Goal: Use online tool/utility: Utilize a website feature to perform a specific function

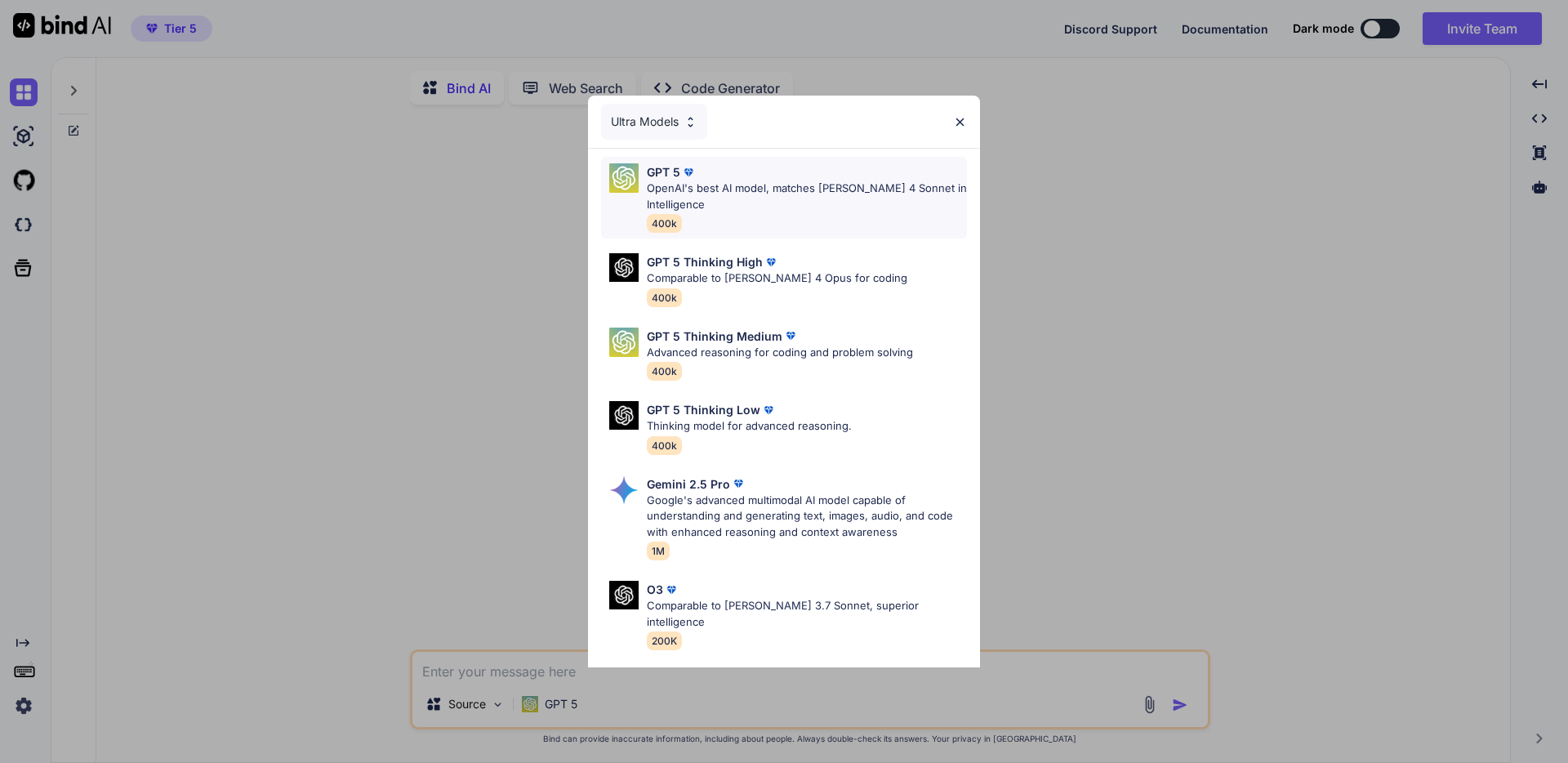
click at [785, 195] on p "OpenAI's best AI model, matches [PERSON_NAME] 4 Sonnet in Intelligence" at bounding box center [806, 196] width 320 height 32
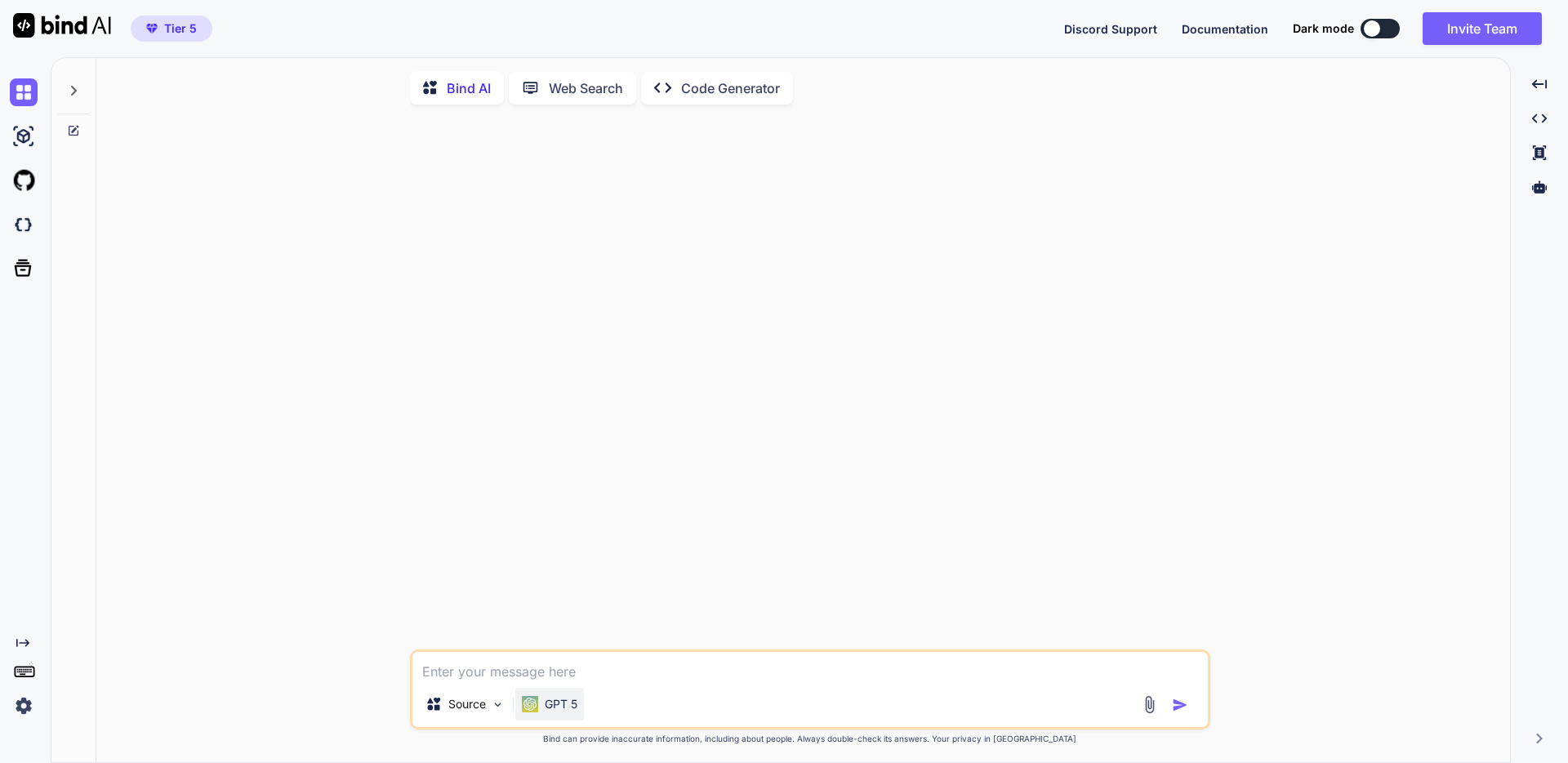
click at [550, 696] on div "GPT 5" at bounding box center [550, 705] width 69 height 33
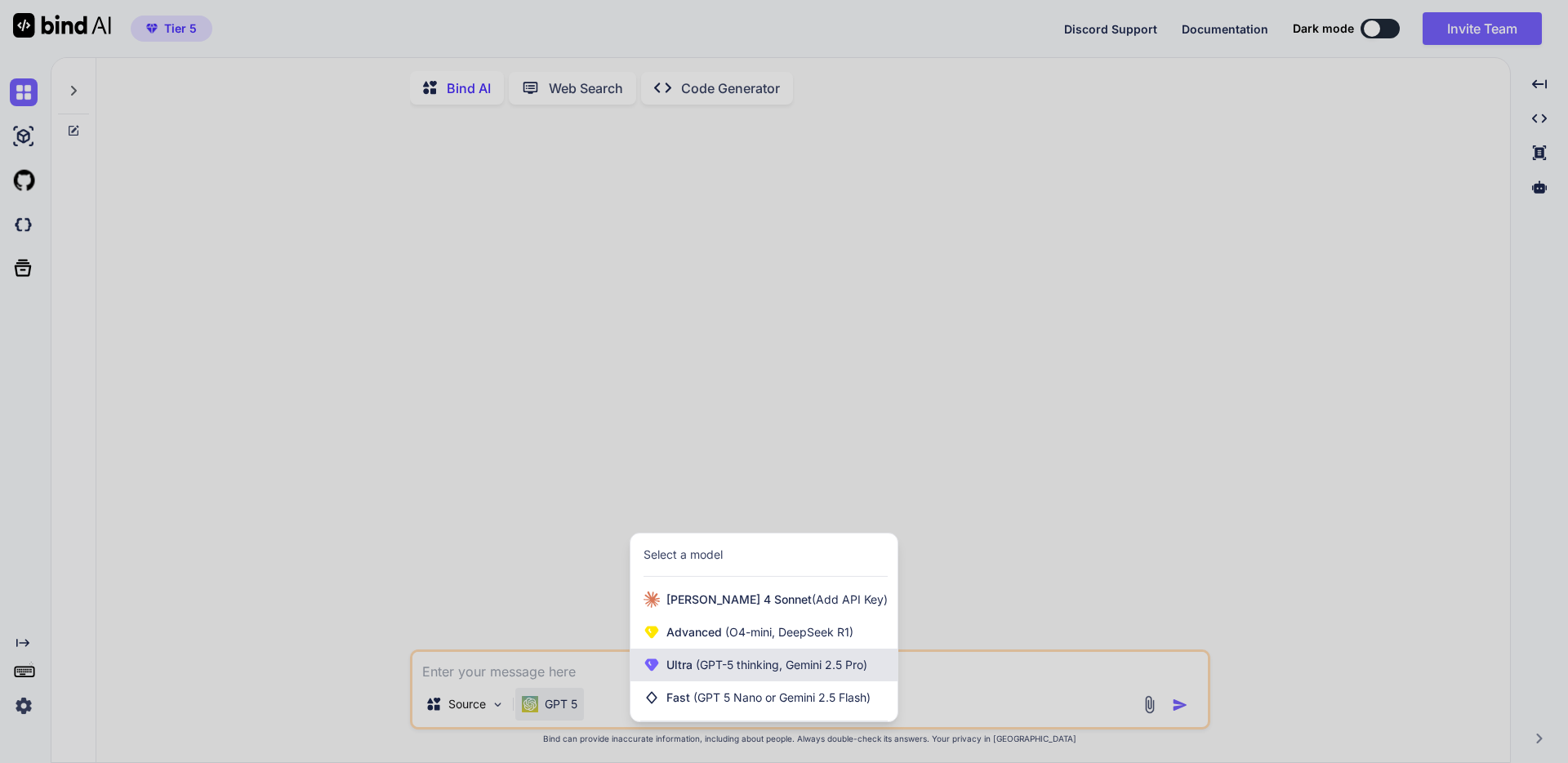
click at [684, 674] on span "Ultra (GPT-5 thinking, Gemini 2.5 Pro)" at bounding box center [767, 665] width 201 height 16
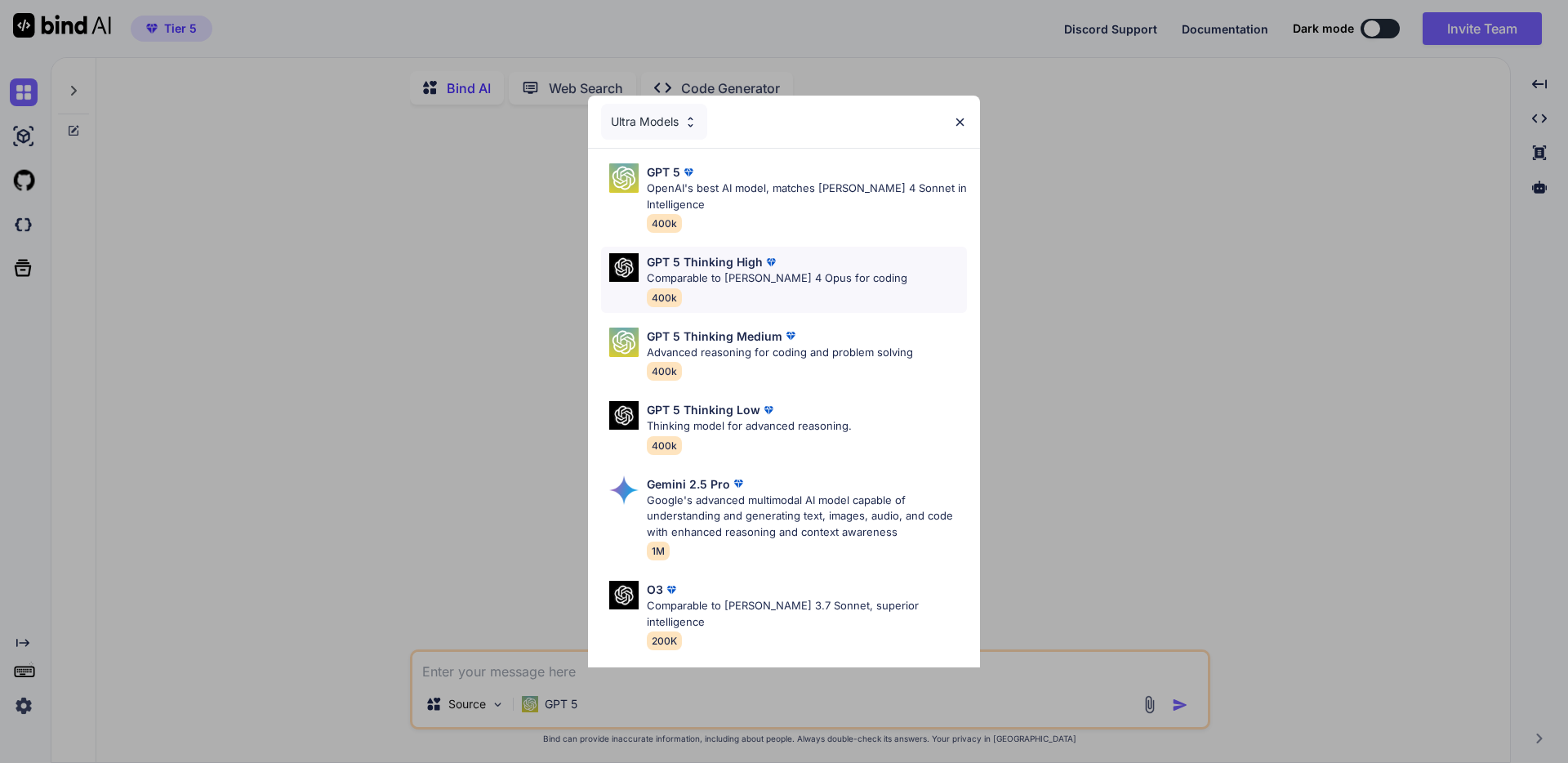
click at [792, 268] on div "GPT 5 Thinking High" at bounding box center [776, 262] width 260 height 17
type textarea "x"
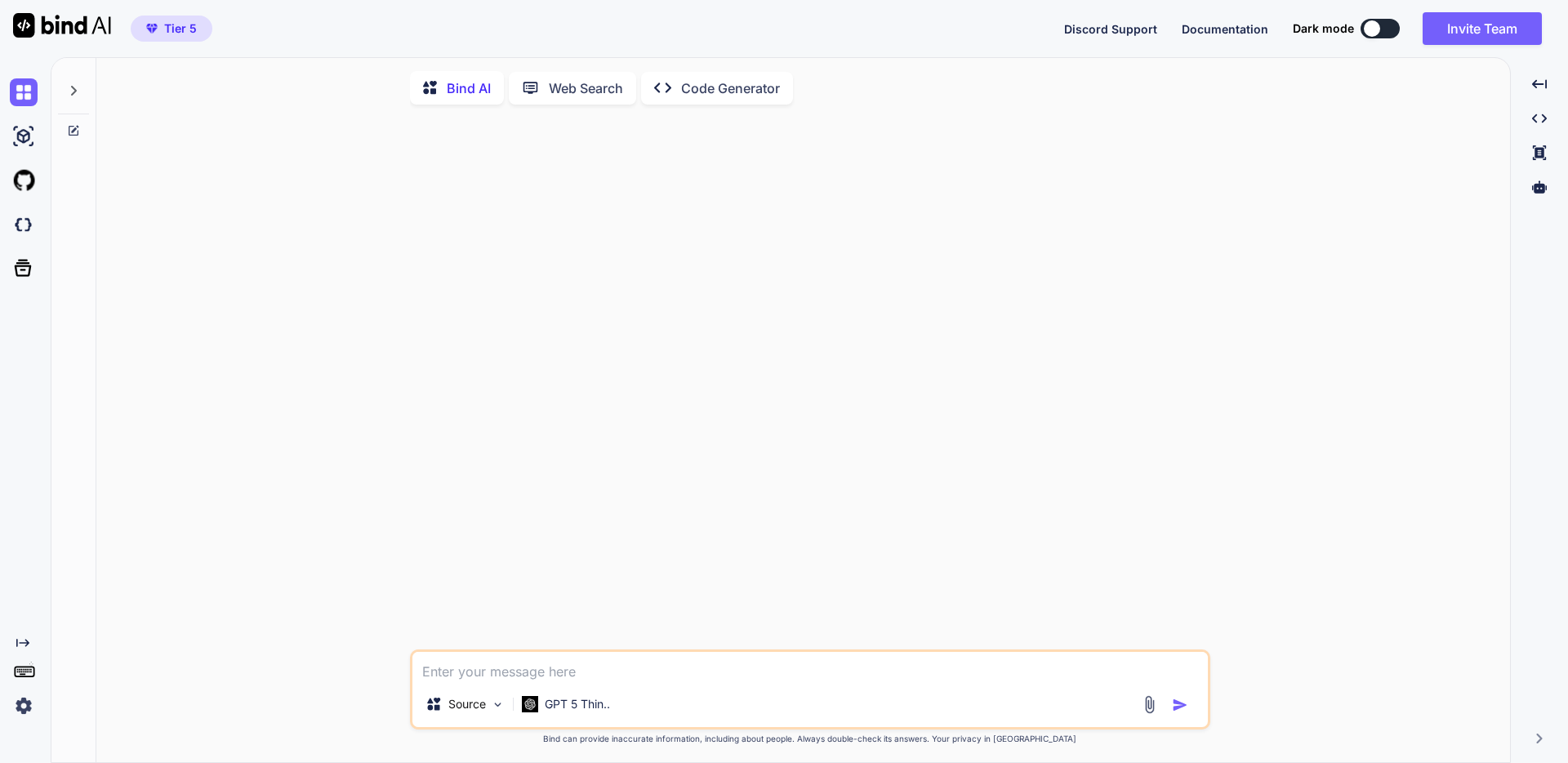
click at [782, 301] on div at bounding box center [811, 383] width 797 height 532
click at [670, 681] on textarea at bounding box center [810, 667] width 795 height 29
paste textarea "loremips dolorSitameTconsect() { // adipiscingel seddo eiusmodtEmpor = Incididu…"
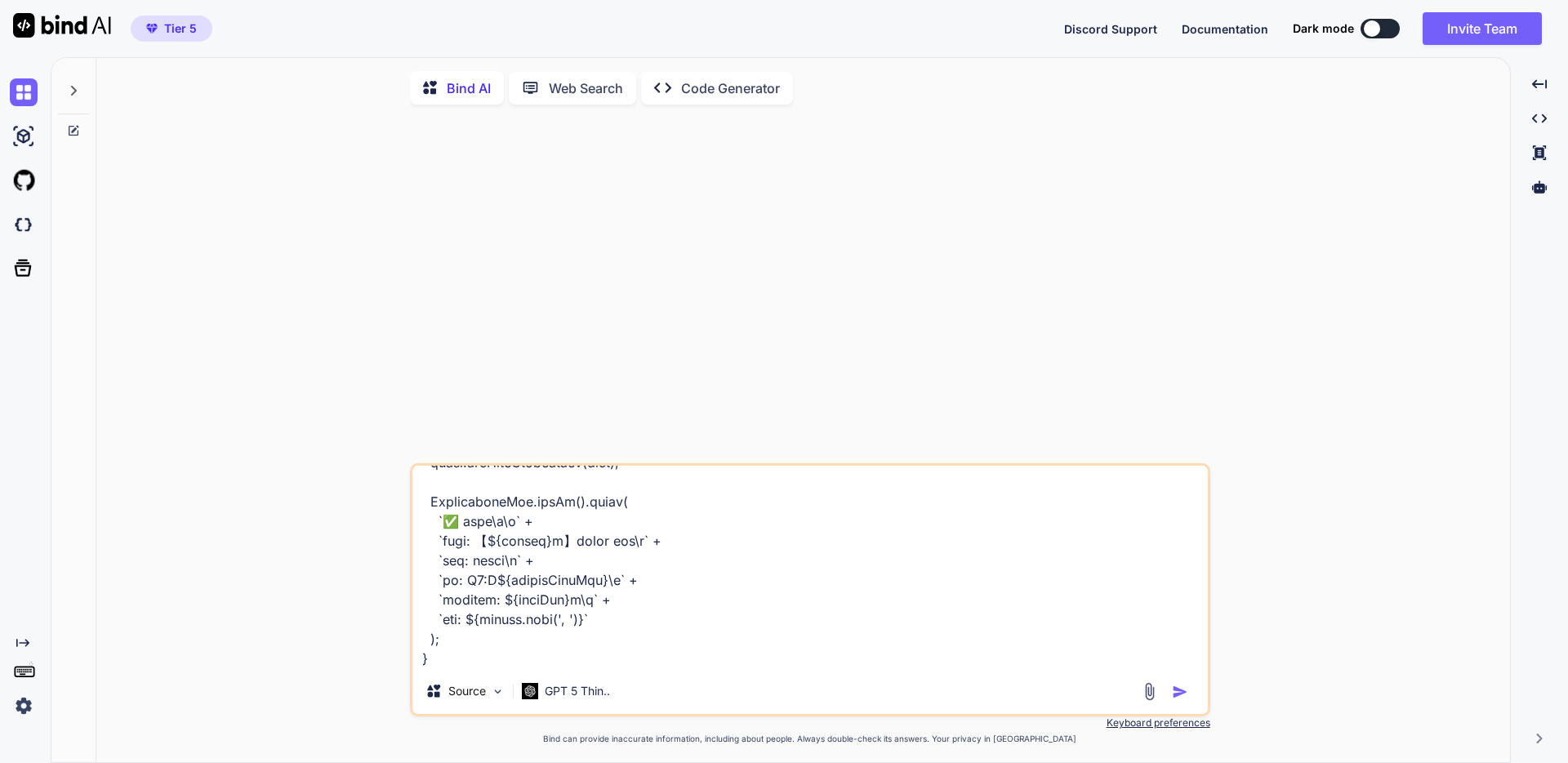
scroll to position [1219, 0]
paste textarea "【21期】粗利管理表 登録用"
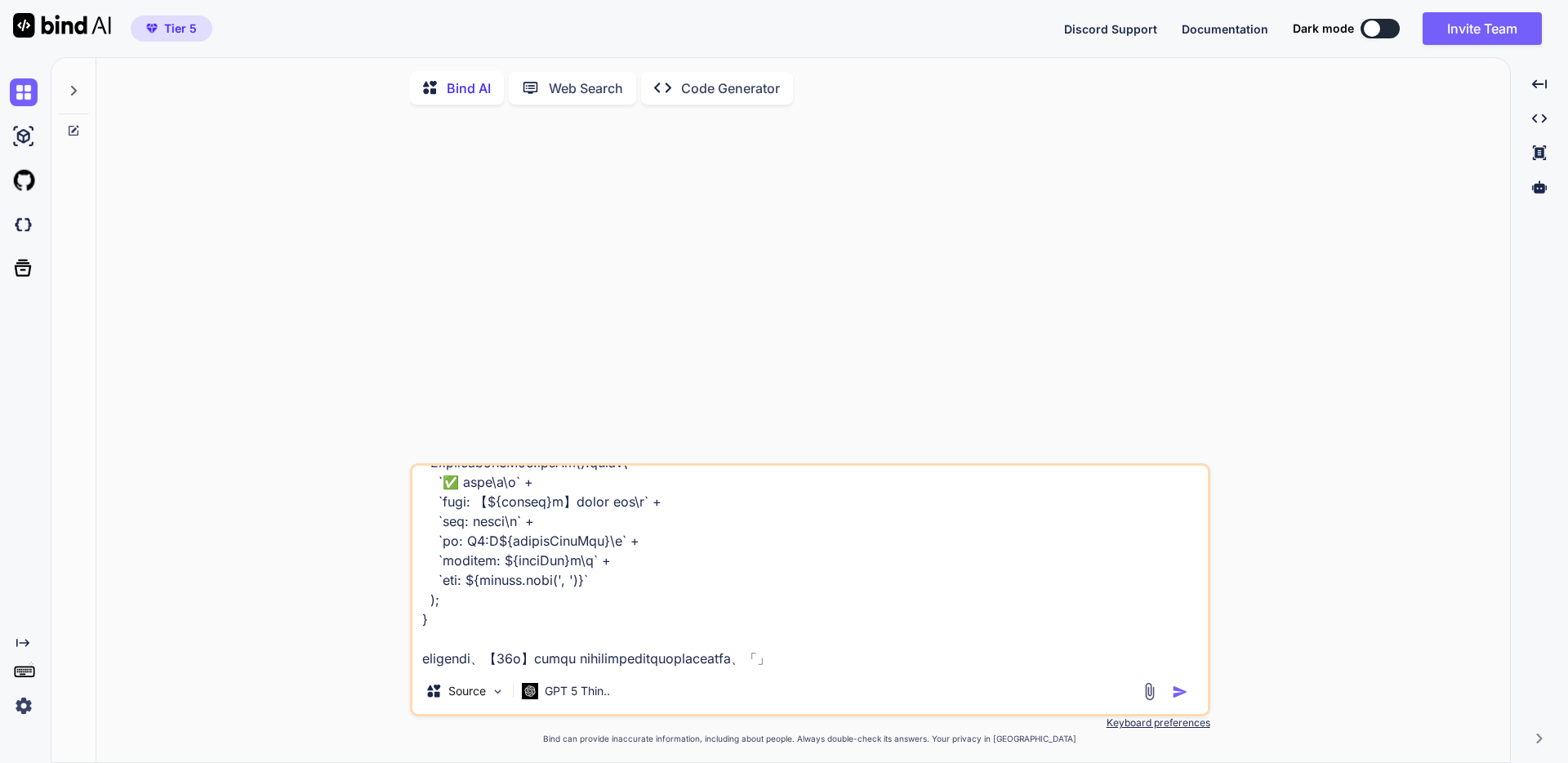
paste textarea "ァイル「【22期】粗利管理表 登録用」が見つかりません。"
type textarea "loremips dolorSitameTconsect() { // adipiscingel seddo eiusmodtEmpor = Incididu…"
click at [720, 80] on p "Code Generator" at bounding box center [730, 88] width 99 height 20
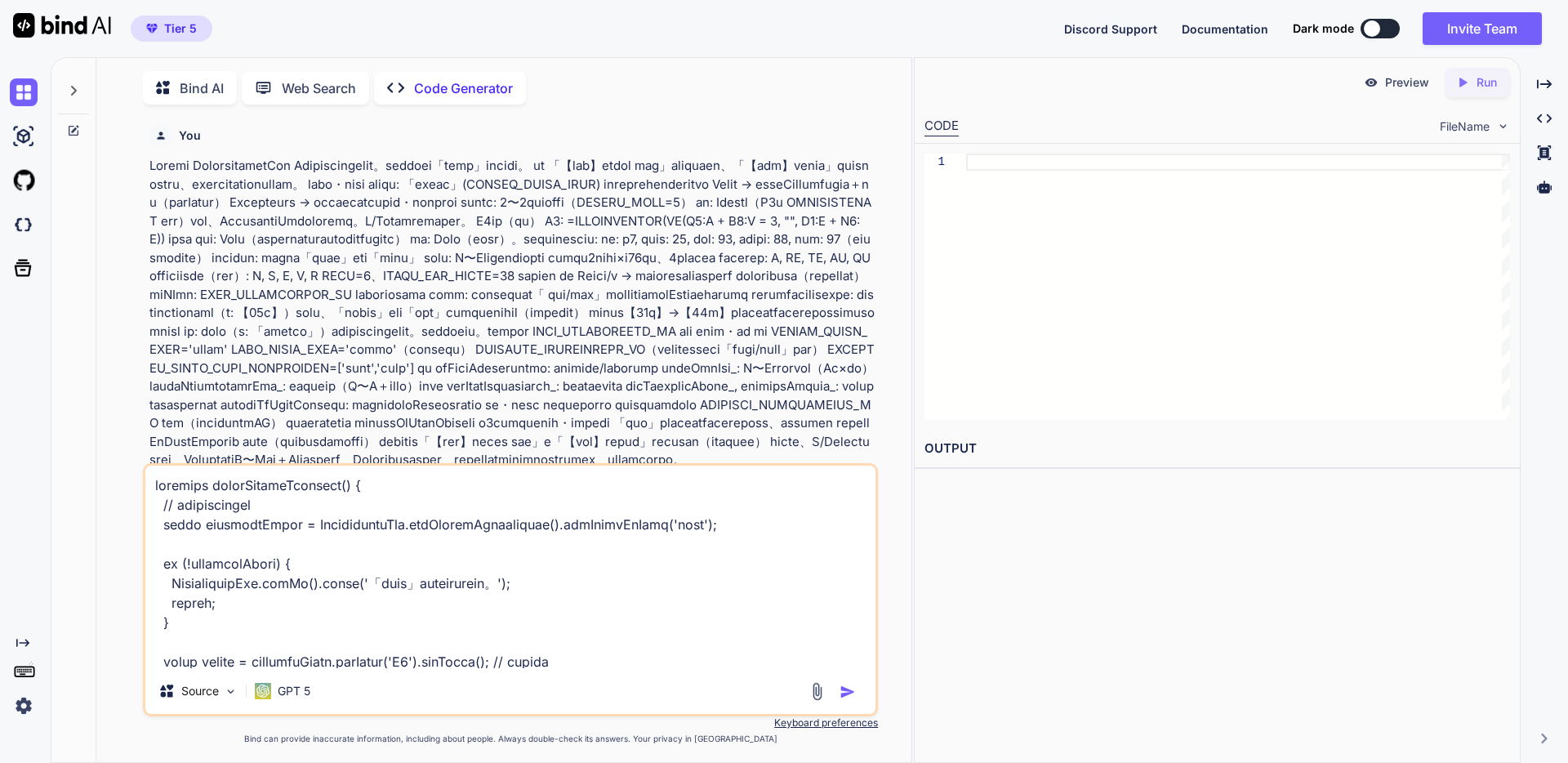
click at [641, 655] on textarea at bounding box center [510, 567] width 730 height 203
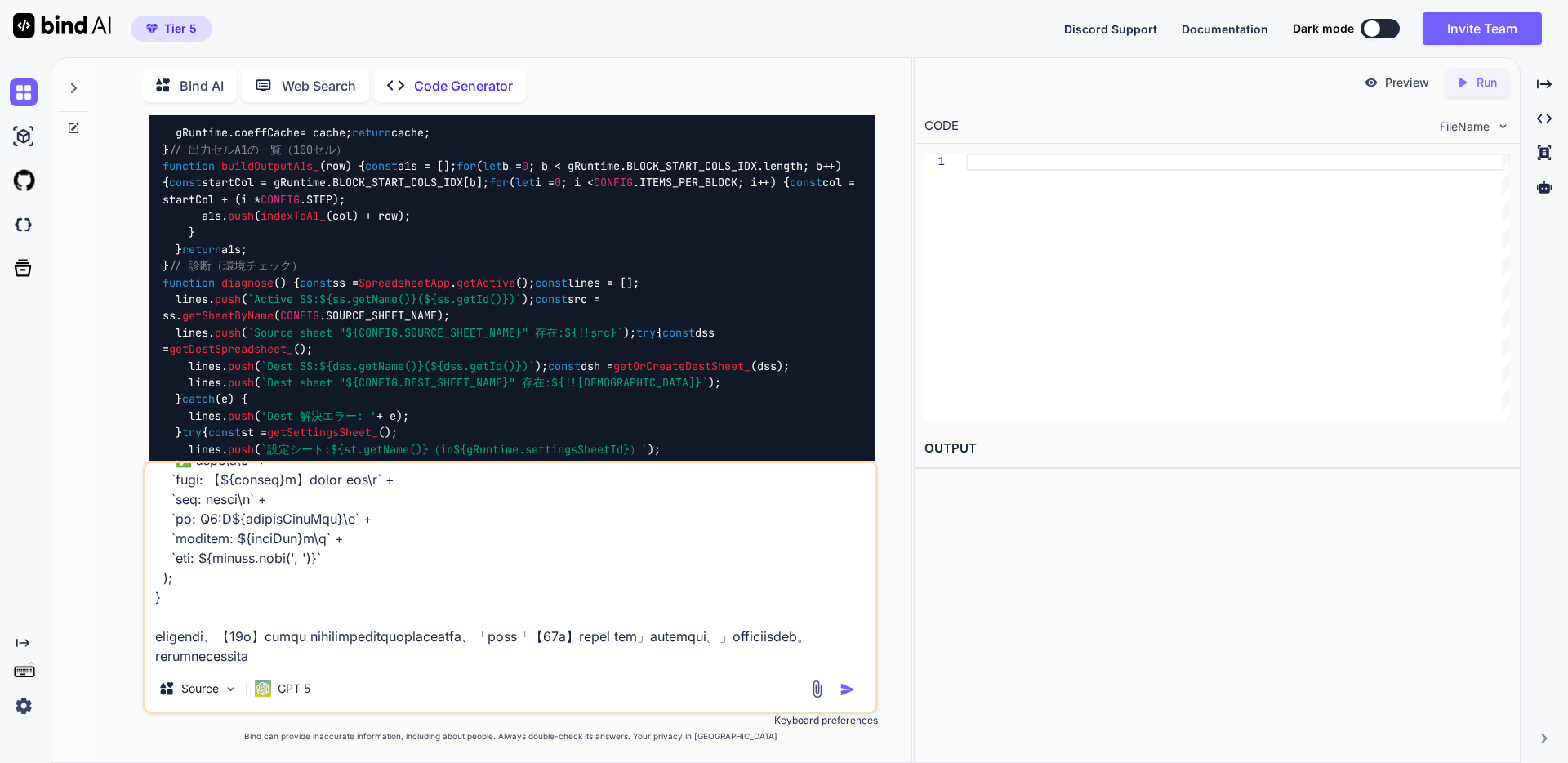
click at [86, 128] on div at bounding box center [73, 128] width 44 height 13
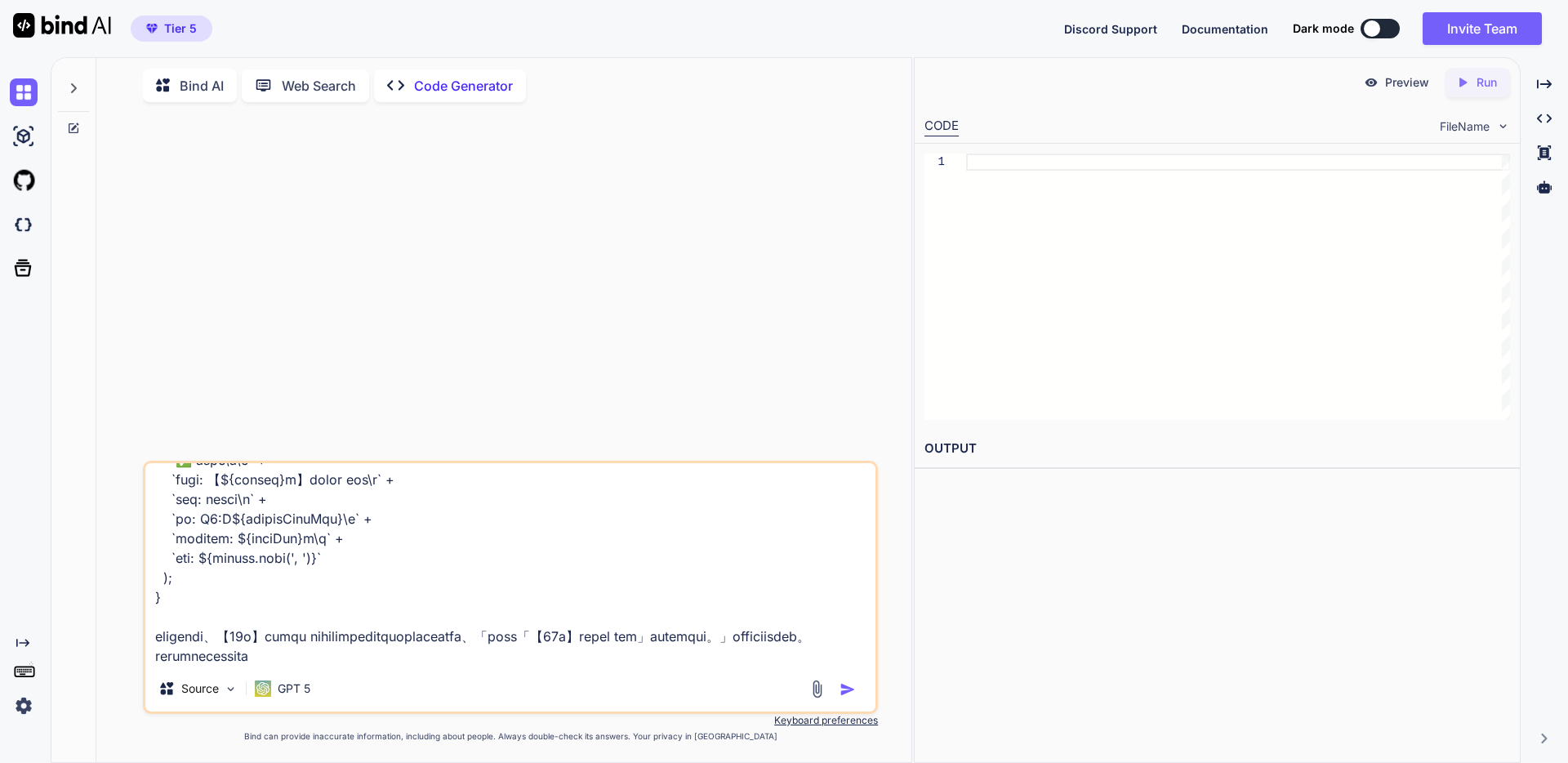
click at [754, 667] on div "Source GPT 5" at bounding box center [510, 587] width 735 height 253
click at [750, 656] on textarea at bounding box center [510, 565] width 730 height 203
click at [726, 619] on textarea at bounding box center [510, 565] width 730 height 203
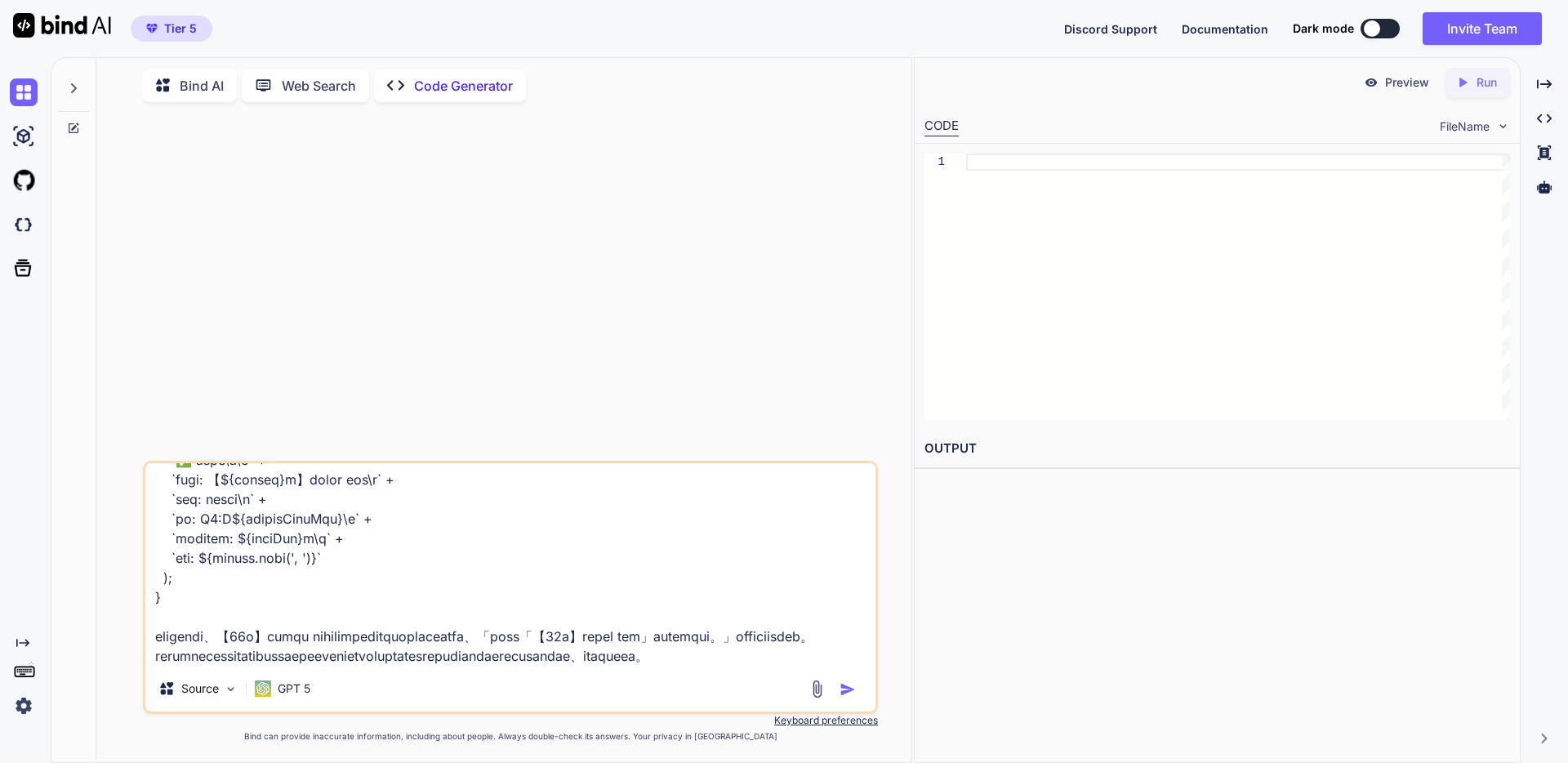
drag, startPoint x: 271, startPoint y: 594, endPoint x: 495, endPoint y: 600, distance: 224.1
click at [495, 600] on textarea at bounding box center [510, 565] width 730 height 203
click at [386, 650] on textarea at bounding box center [510, 565] width 730 height 203
paste textarea "【22期】粗利管理表 登録用のファイル"
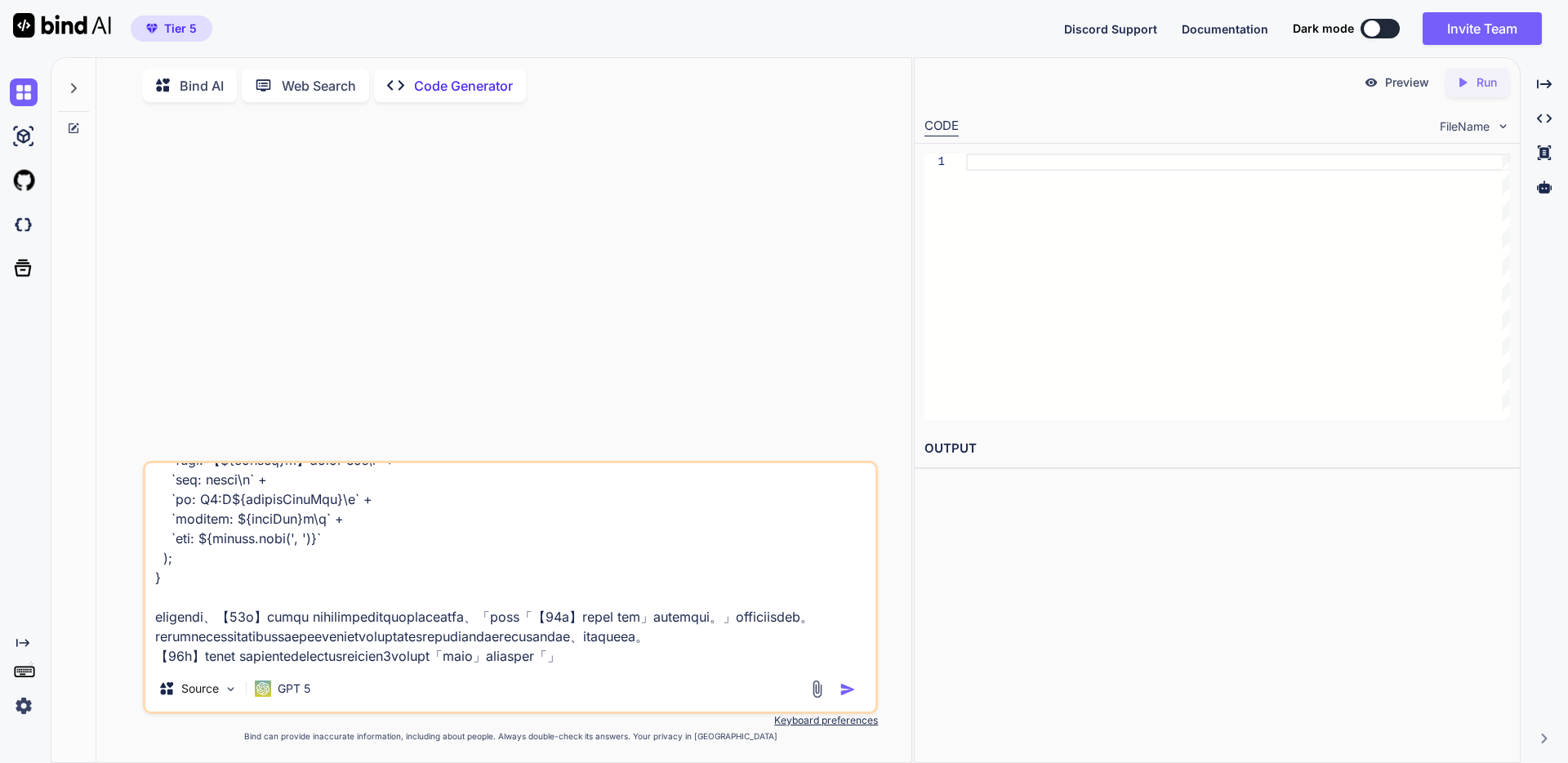
scroll to position [1296, 0]
paste textarea "登録】粗利管理表"
type textarea "loremips dolorSitameTconsect() { // adipiscingel seddo eiusmodtEmpor = Incididu…"
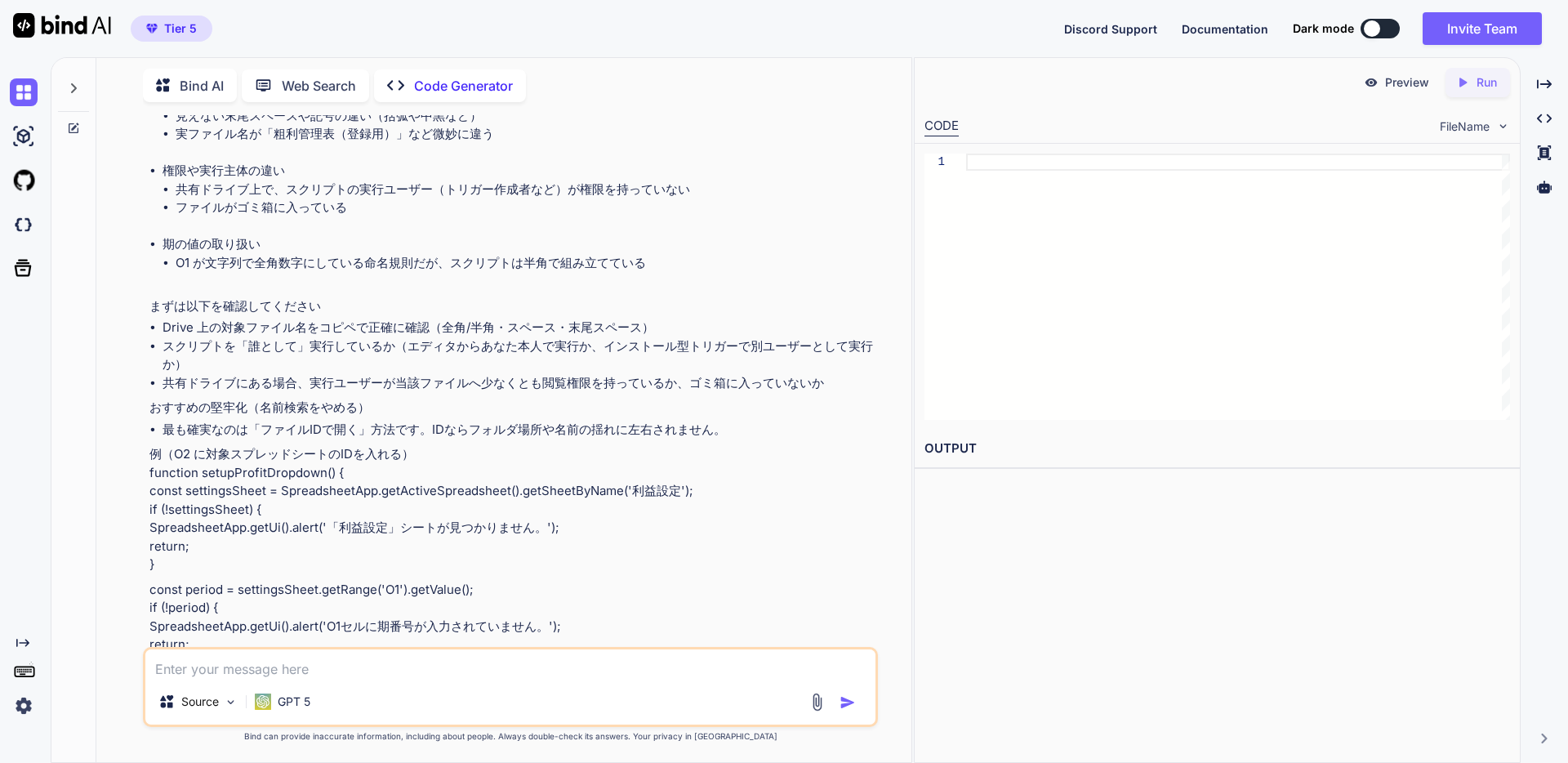
scroll to position [509, 0]
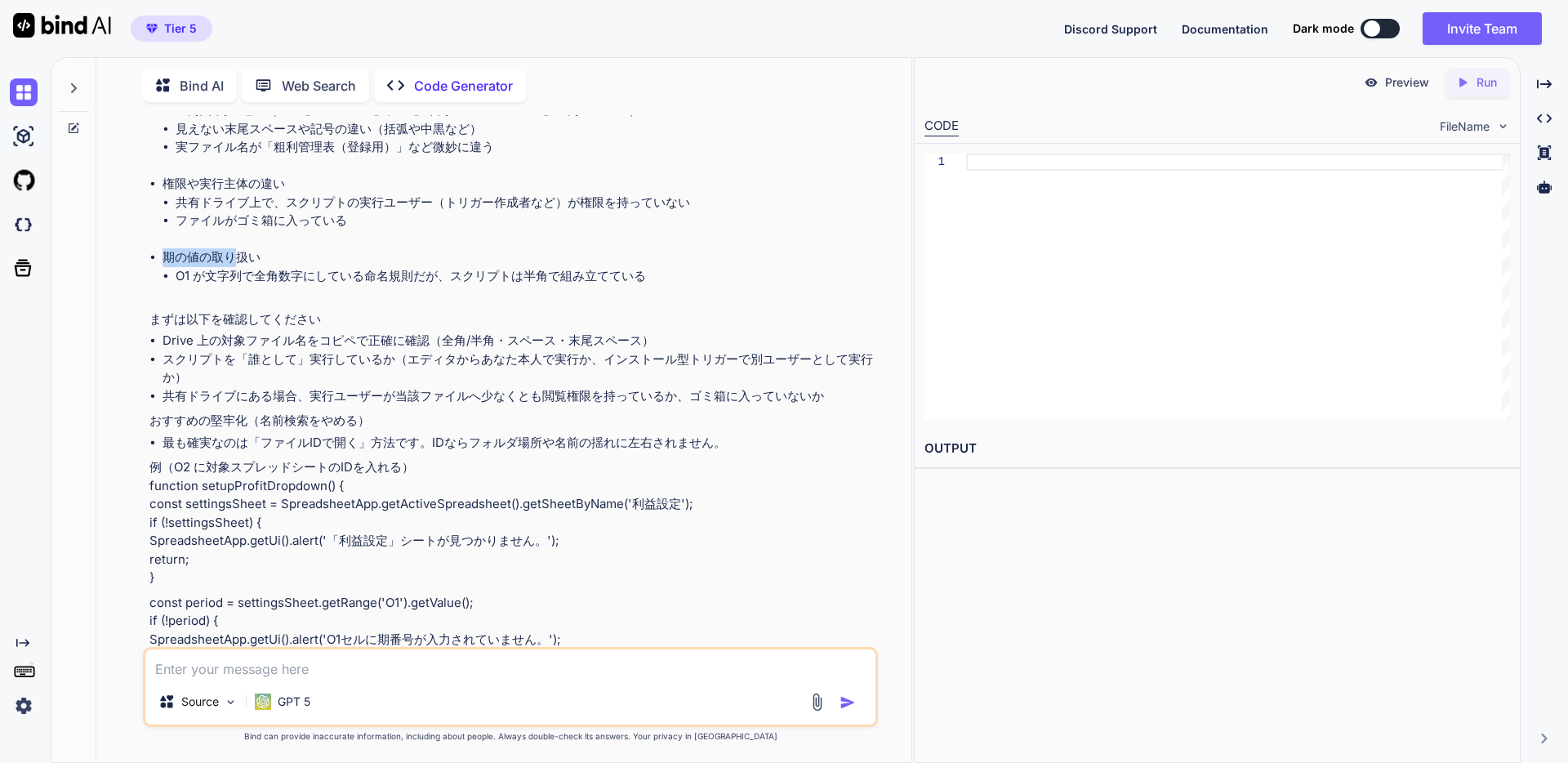
drag, startPoint x: 161, startPoint y: 327, endPoint x: 232, endPoint y: 339, distance: 72.0
click at [232, 304] on li "期の値の取り扱い O1 が文字列で全角数字にしている命名規則だが、スクリプトは半角で組み立てている" at bounding box center [518, 276] width 712 height 56
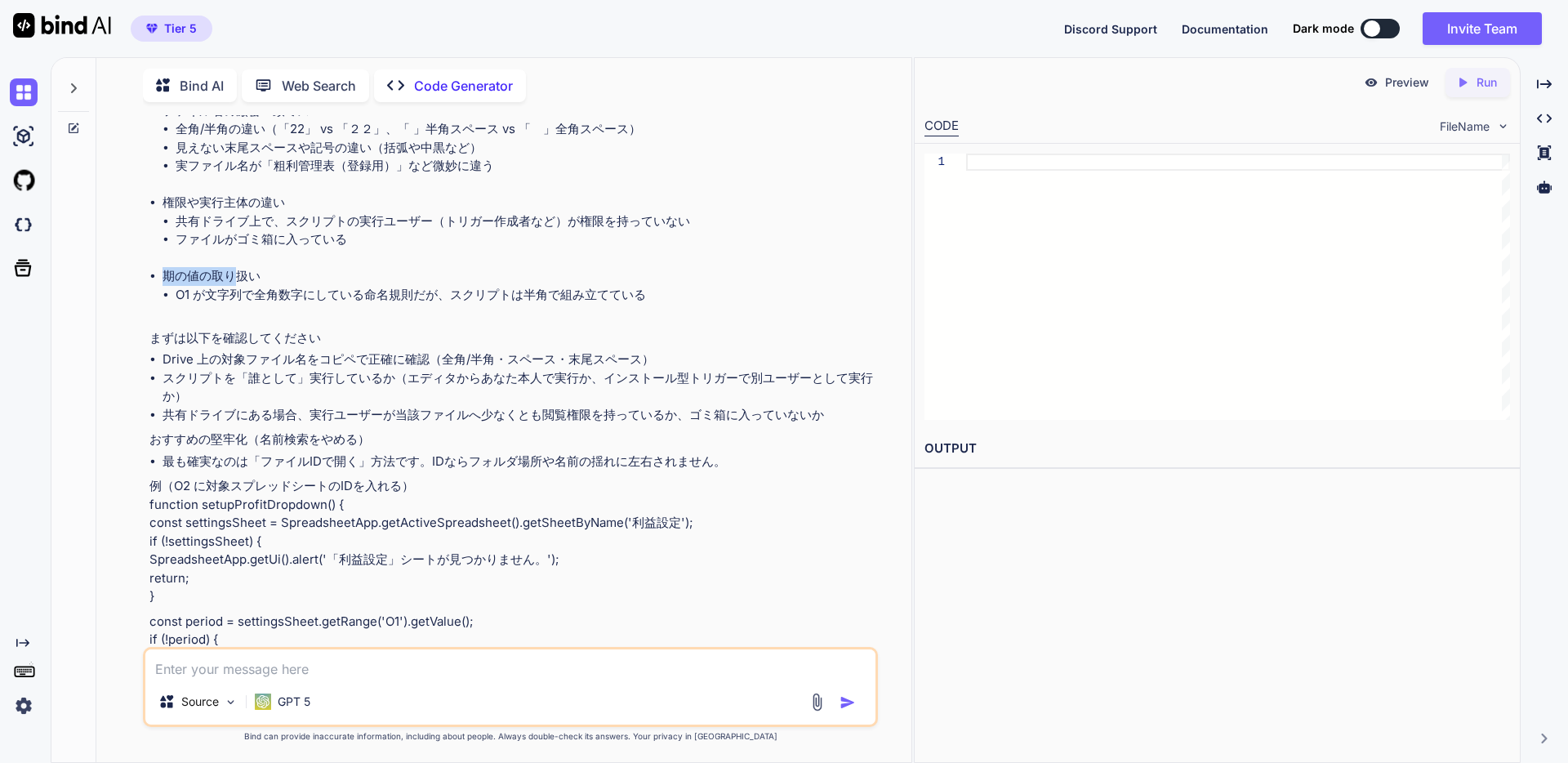
scroll to position [479, 0]
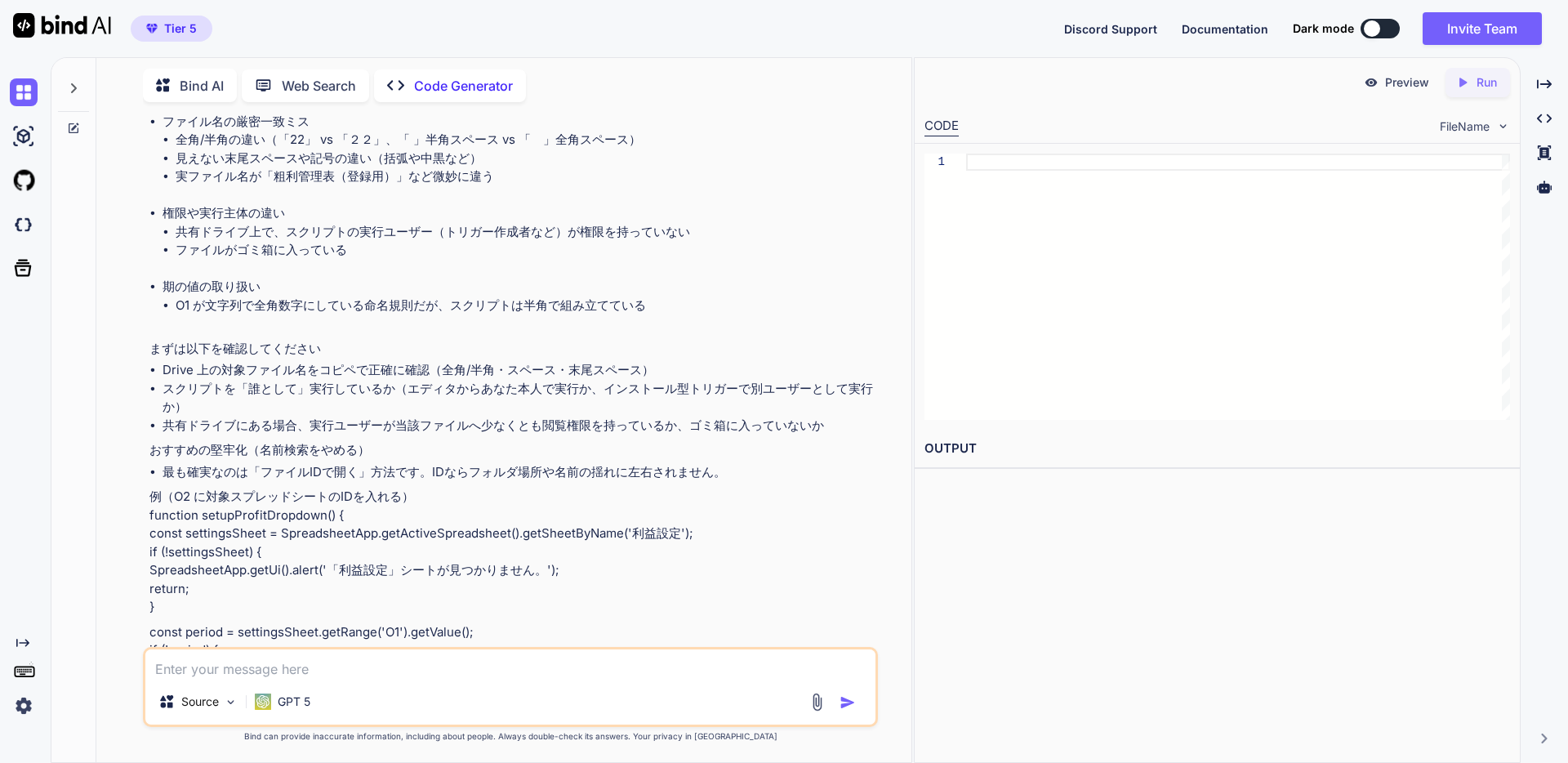
click at [258, 315] on li "O1 が文字列で全角数字にしている命名規則だが、スクリプトは半角で組み立てている" at bounding box center [525, 306] width 699 height 19
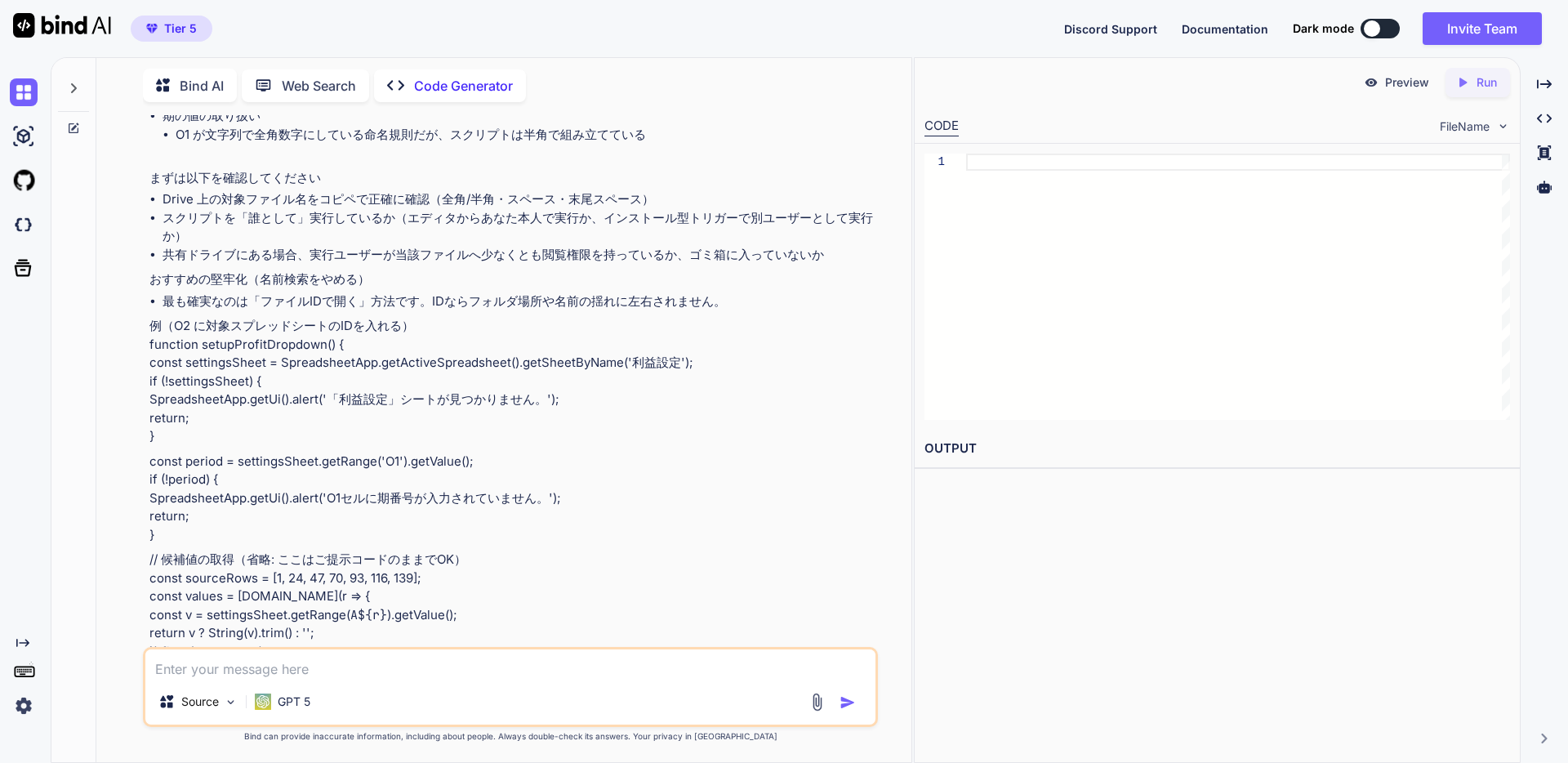
scroll to position [645, 0]
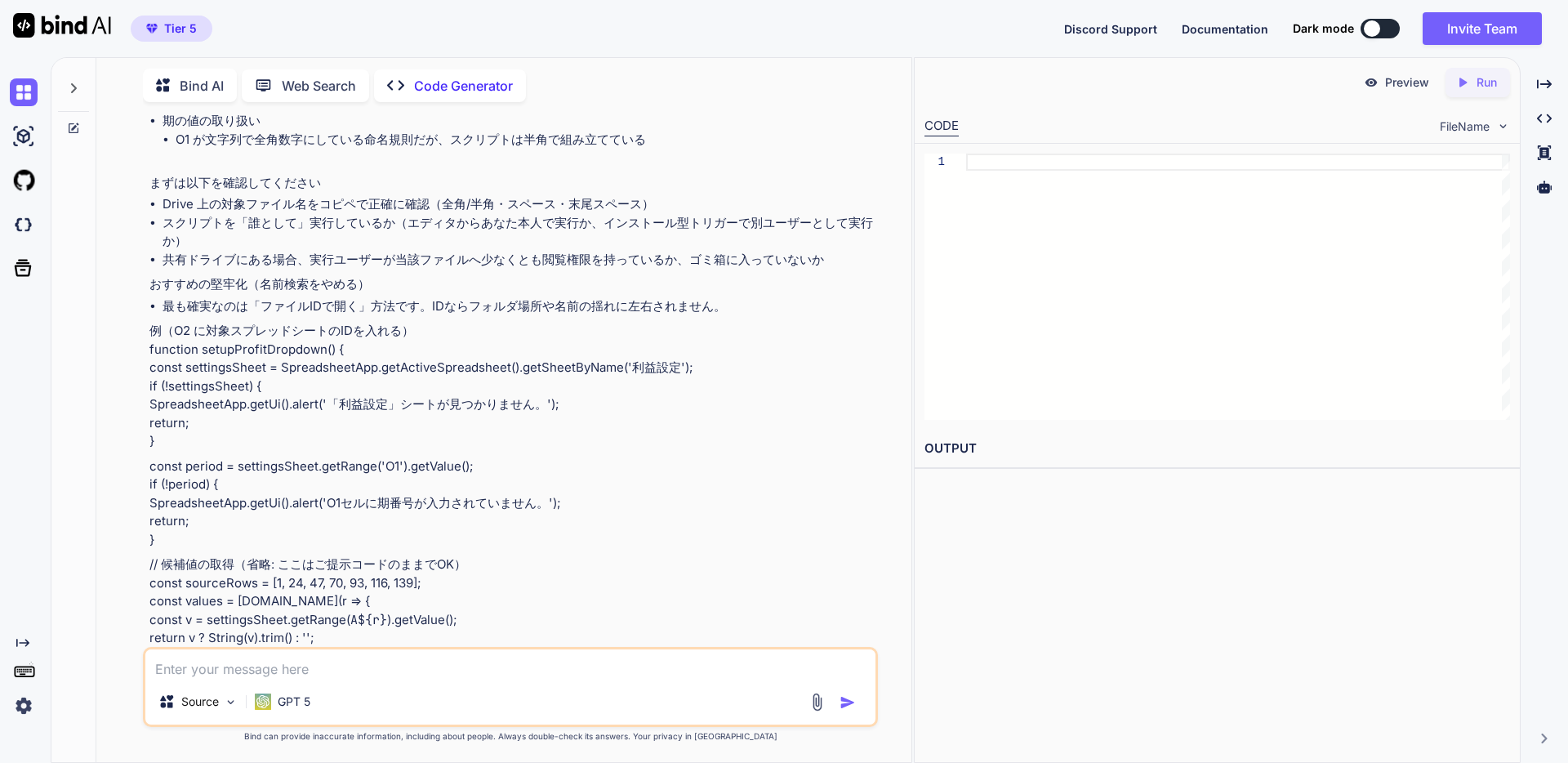
click at [263, 251] on li "スクリプトを「誰として」実行しているか（エディタからあなた本人で実行か、インストール型トリガーで別ユーザーとして実行か）" at bounding box center [518, 232] width 712 height 37
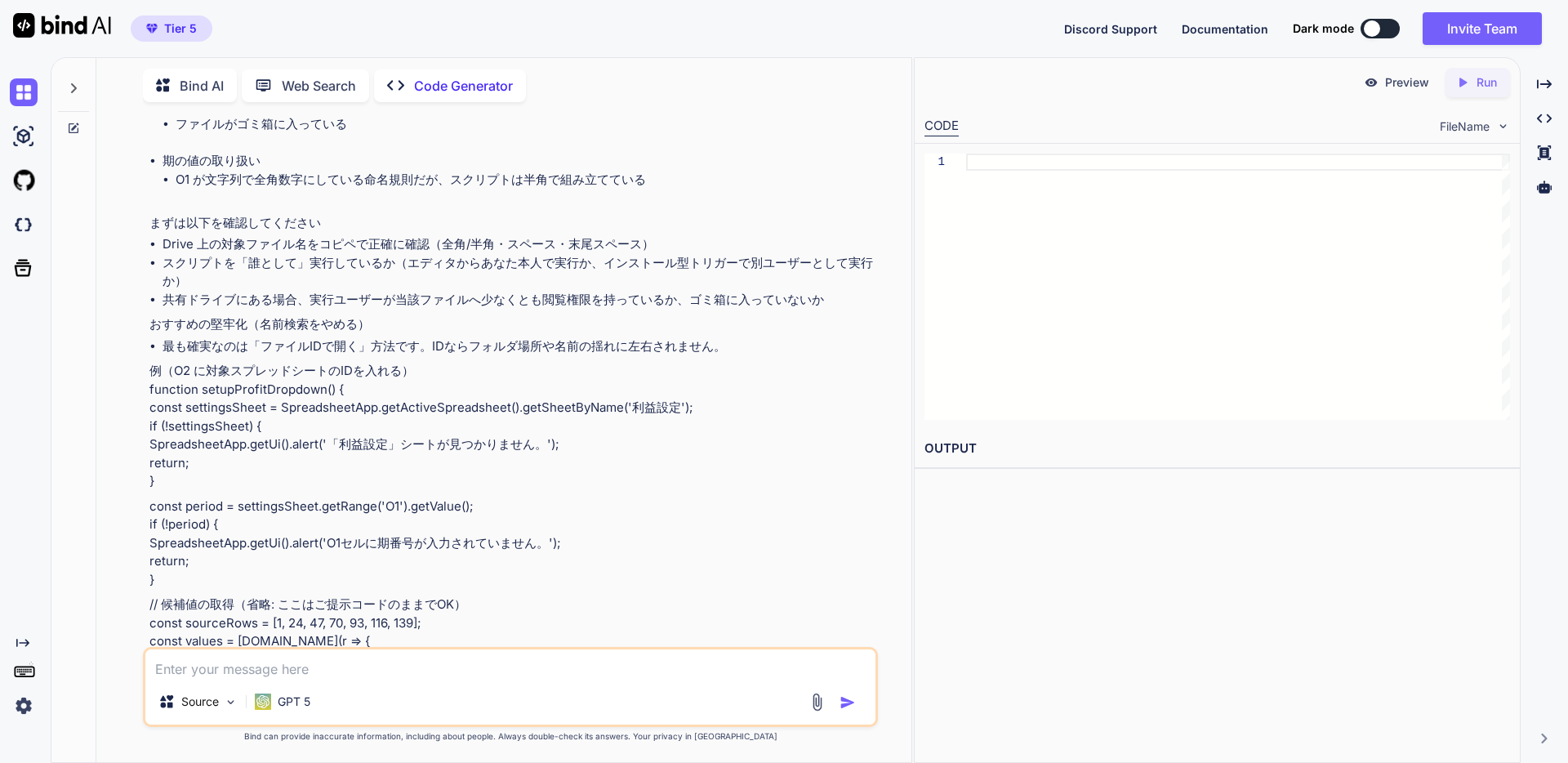
scroll to position [589, 0]
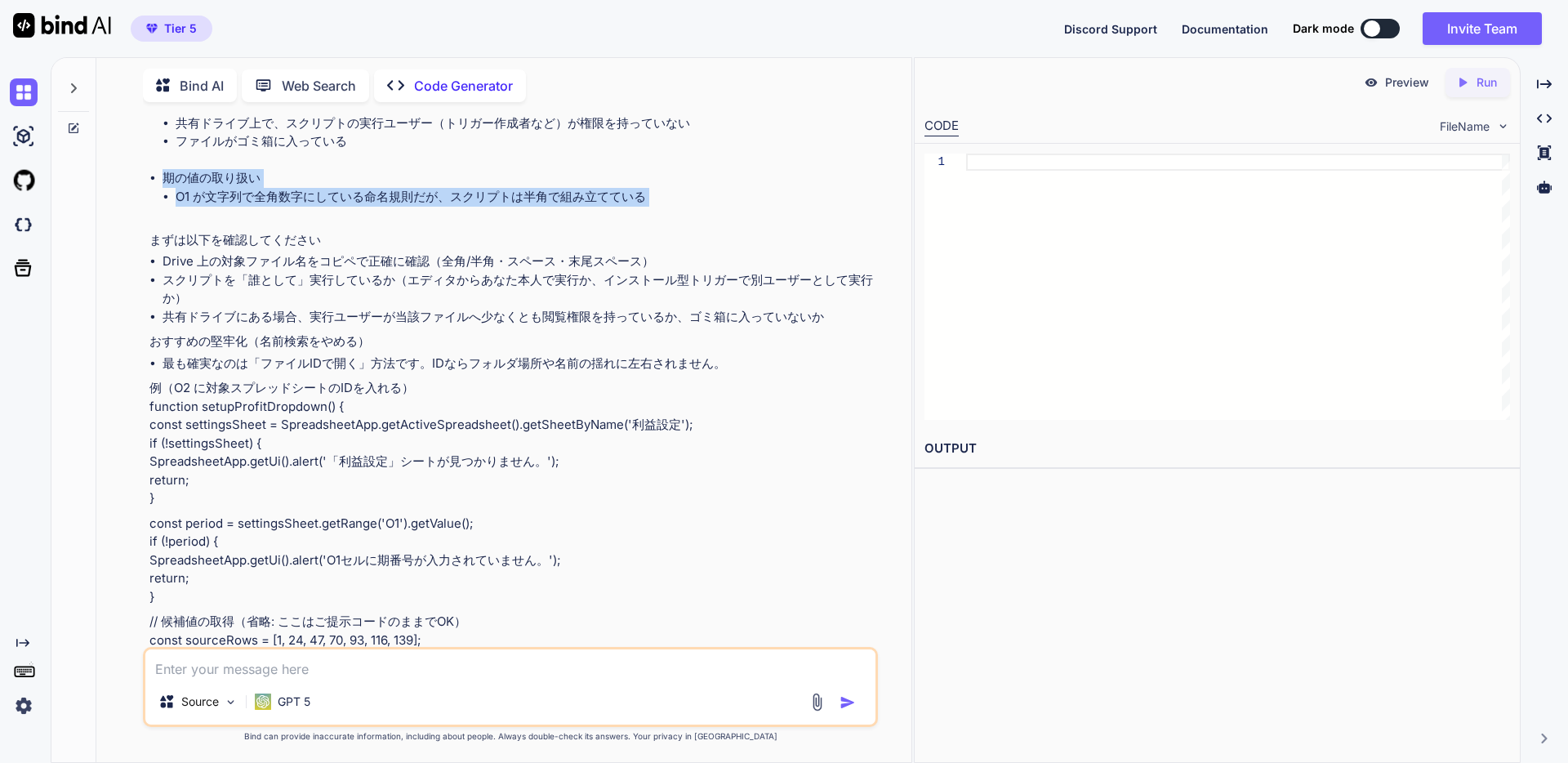
drag, startPoint x: 165, startPoint y: 253, endPoint x: 179, endPoint y: 284, distance: 34.0
click at [179, 225] on li "期の値の取り扱い O1 が文字列で全角数字にしている命名規則だが、スクリプトは半角で組み立てている" at bounding box center [518, 197] width 712 height 56
copy li "期の値の取り扱い O1 が文字列で全角数字にしている命名規則だが、スクリプトは半角で組み立てている"
click at [346, 681] on div "Source GPT 5" at bounding box center [510, 687] width 735 height 80
click at [351, 673] on textarea at bounding box center [510, 664] width 730 height 29
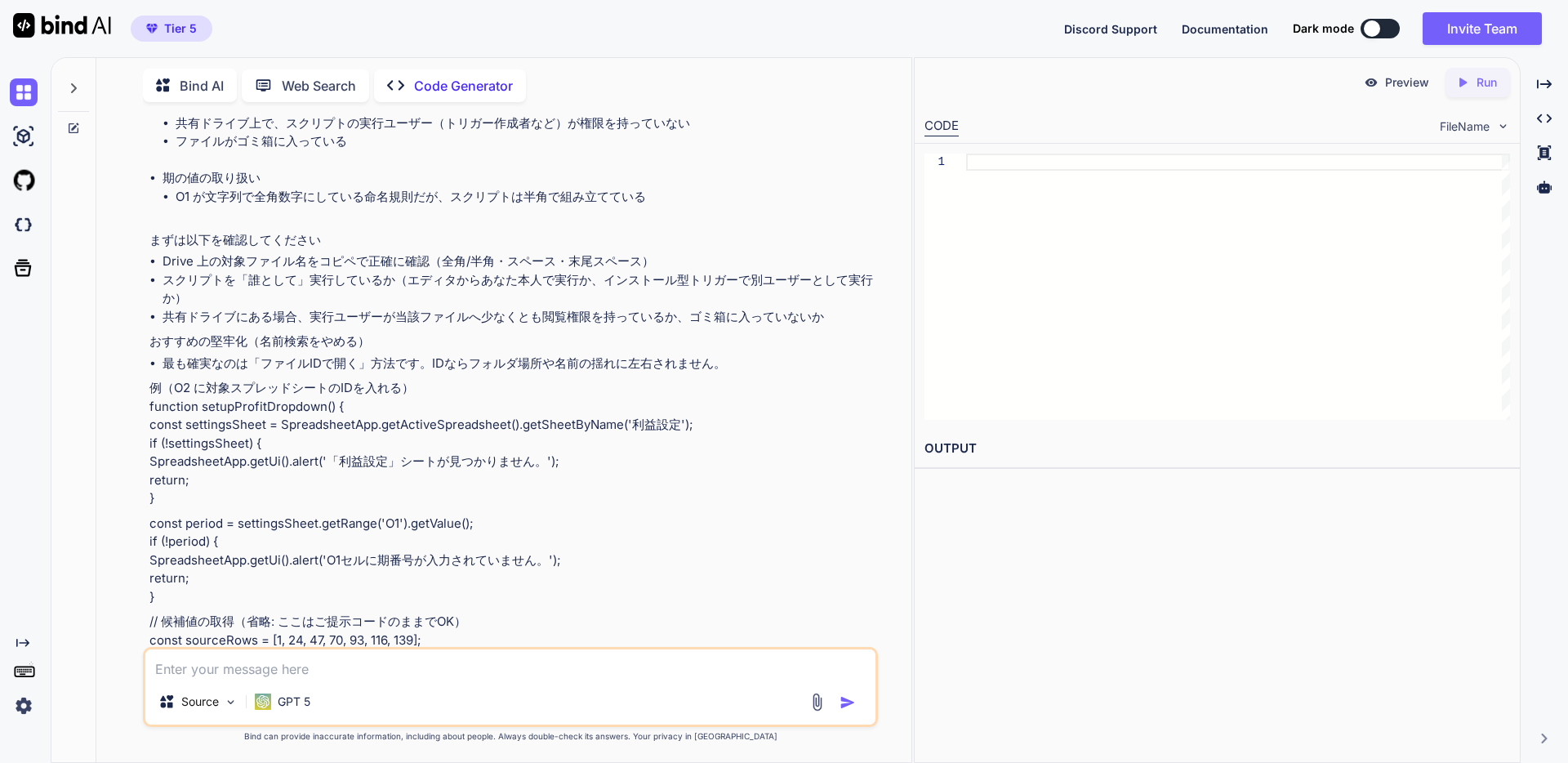
paste textarea "期の値の取り扱い O1 が文字列で全角数字にしている命名規則だが、スクリプトは半角で組み立てている"
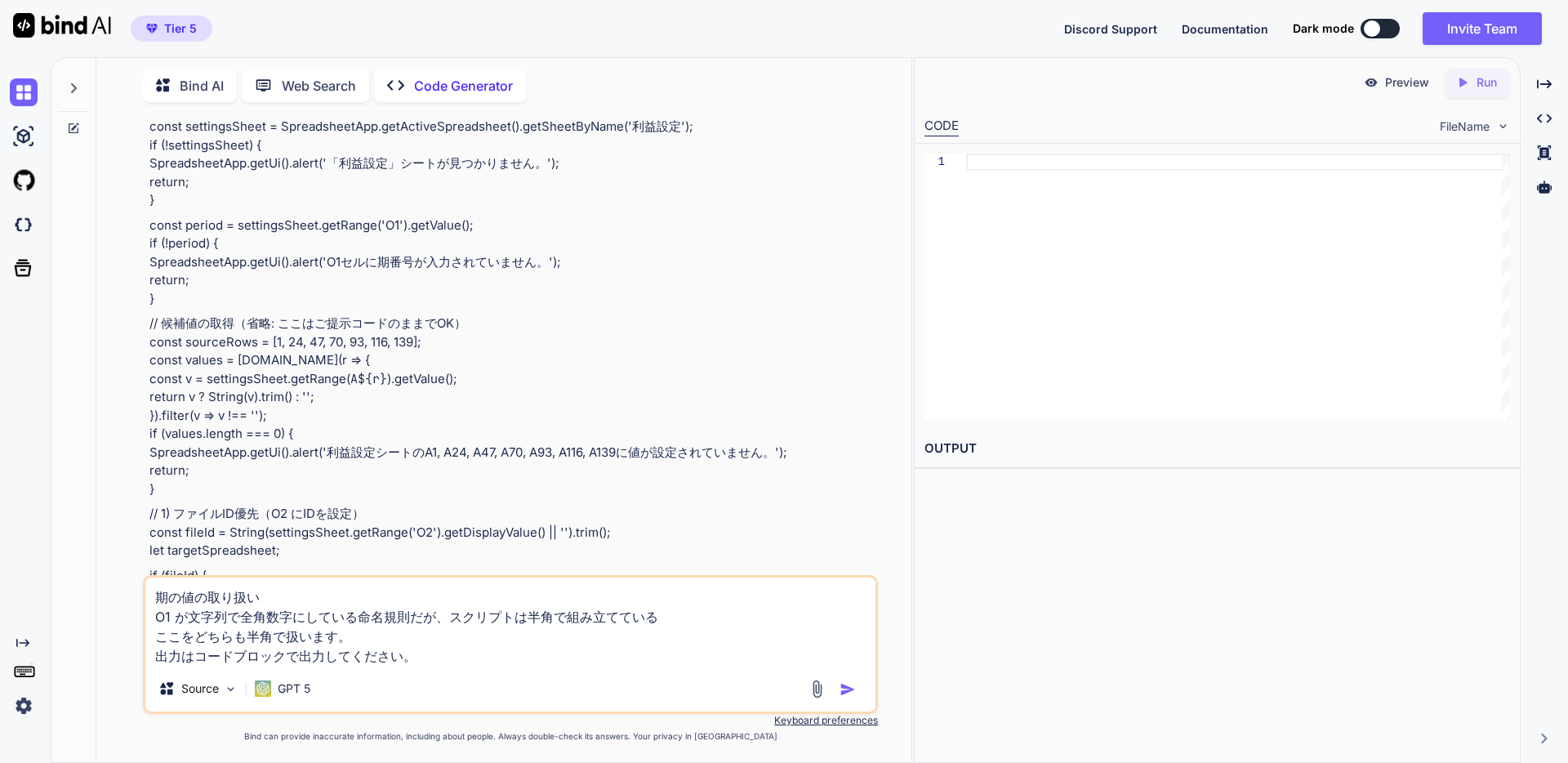
scroll to position [886, 0]
type textarea "期の値の取り扱い O1 が文字列で全角数字にしている命名規則だが、スクリプトは半角で組み立てている ここをどちらも半角で扱います。 出力はコードブロックで出力…"
click at [841, 693] on img "button" at bounding box center [848, 689] width 16 height 16
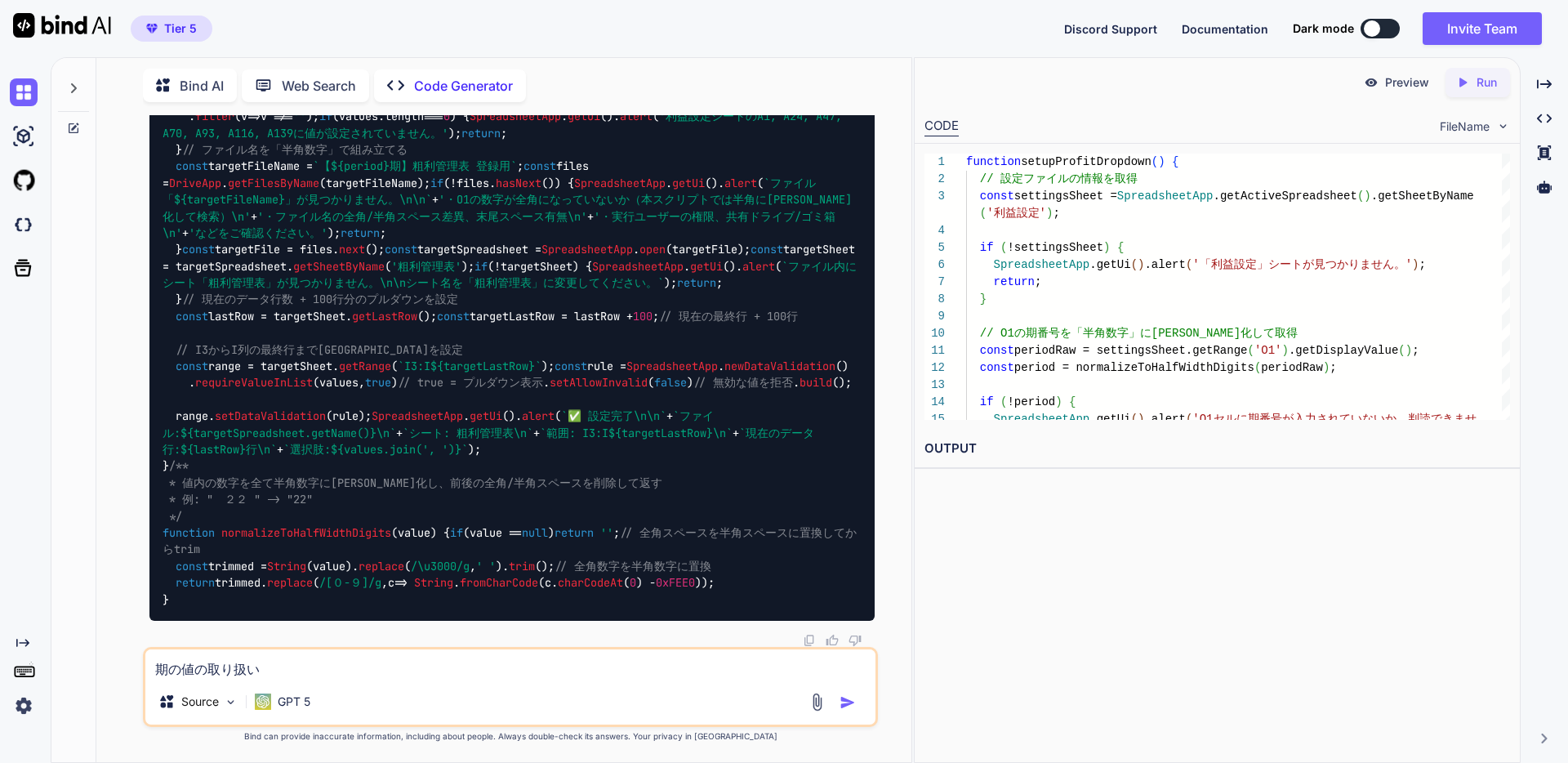
scroll to position [3031, 0]
click at [70, 124] on icon at bounding box center [73, 128] width 9 height 9
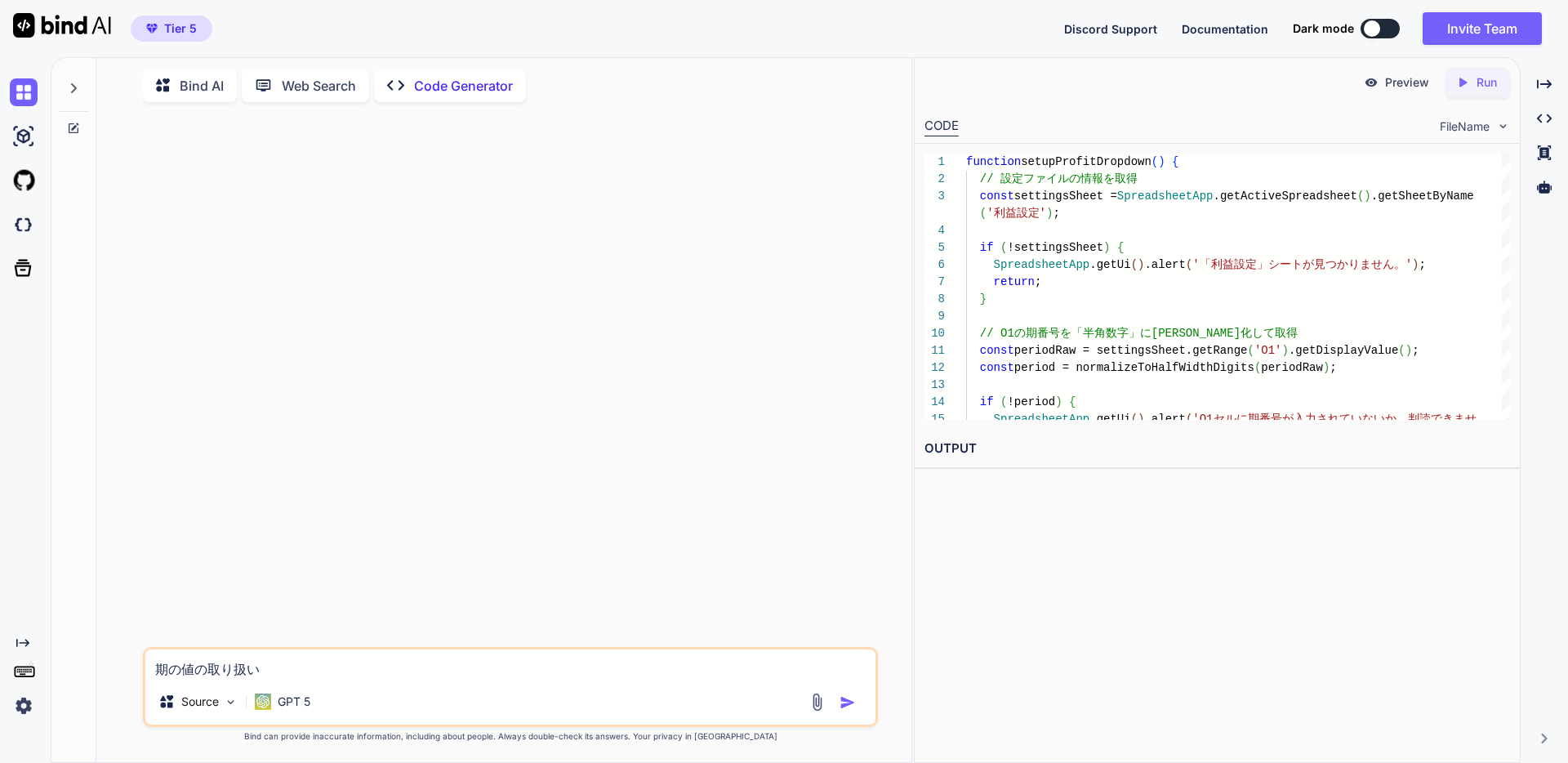
click at [411, 669] on textarea "期の値の取り扱い O1 が文字列で全角数字にしている命名規則だが、スクリプトは半角で組み立てている ここをどちらも半角で扱います。 出力はコードブロックで出力…" at bounding box center [510, 664] width 730 height 29
paste textarea "// ======================================== // loremipsumdolo // ==============…"
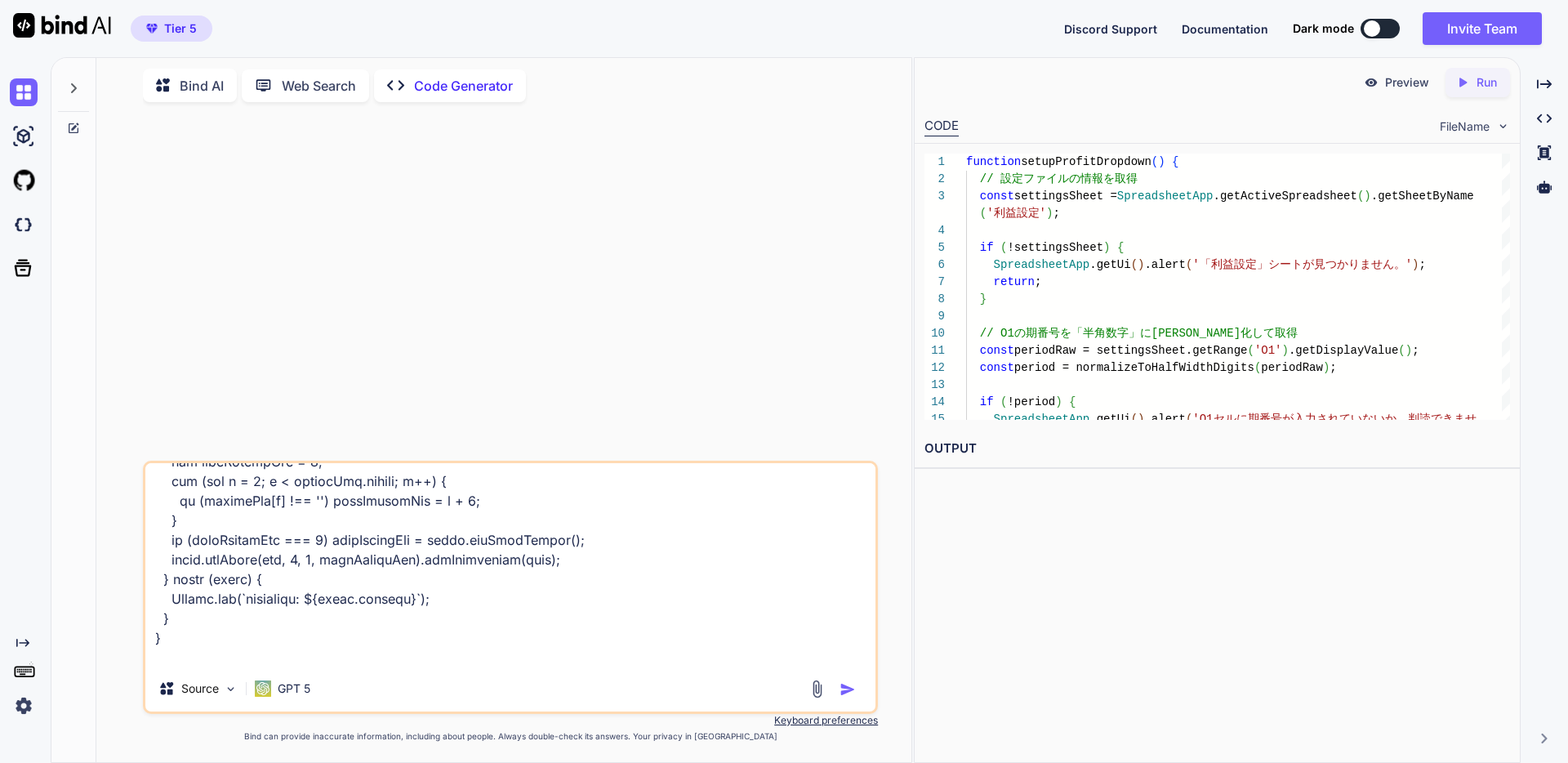
scroll to position [5414, 0]
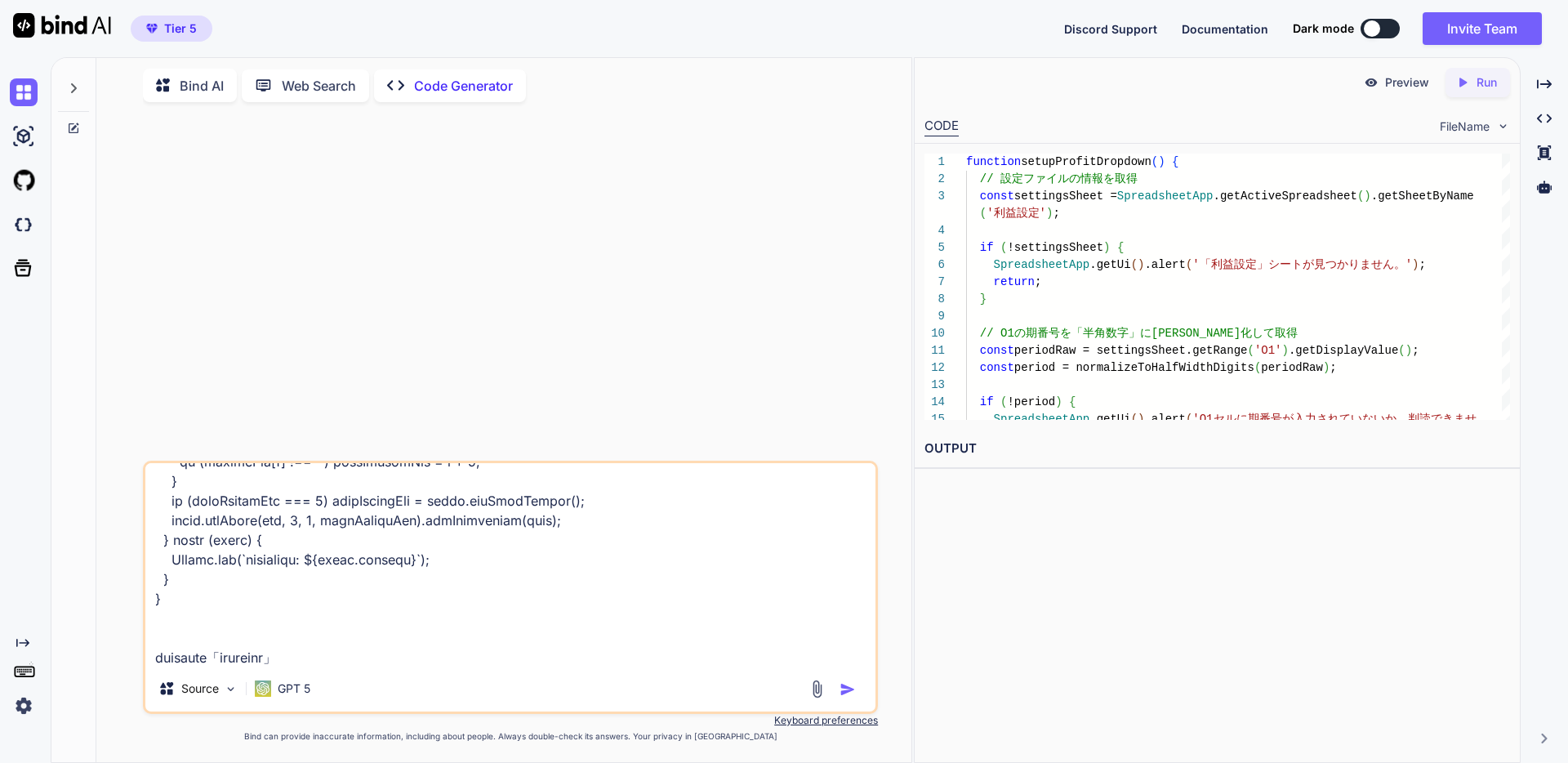
click at [471, 650] on textarea at bounding box center [510, 565] width 730 height 203
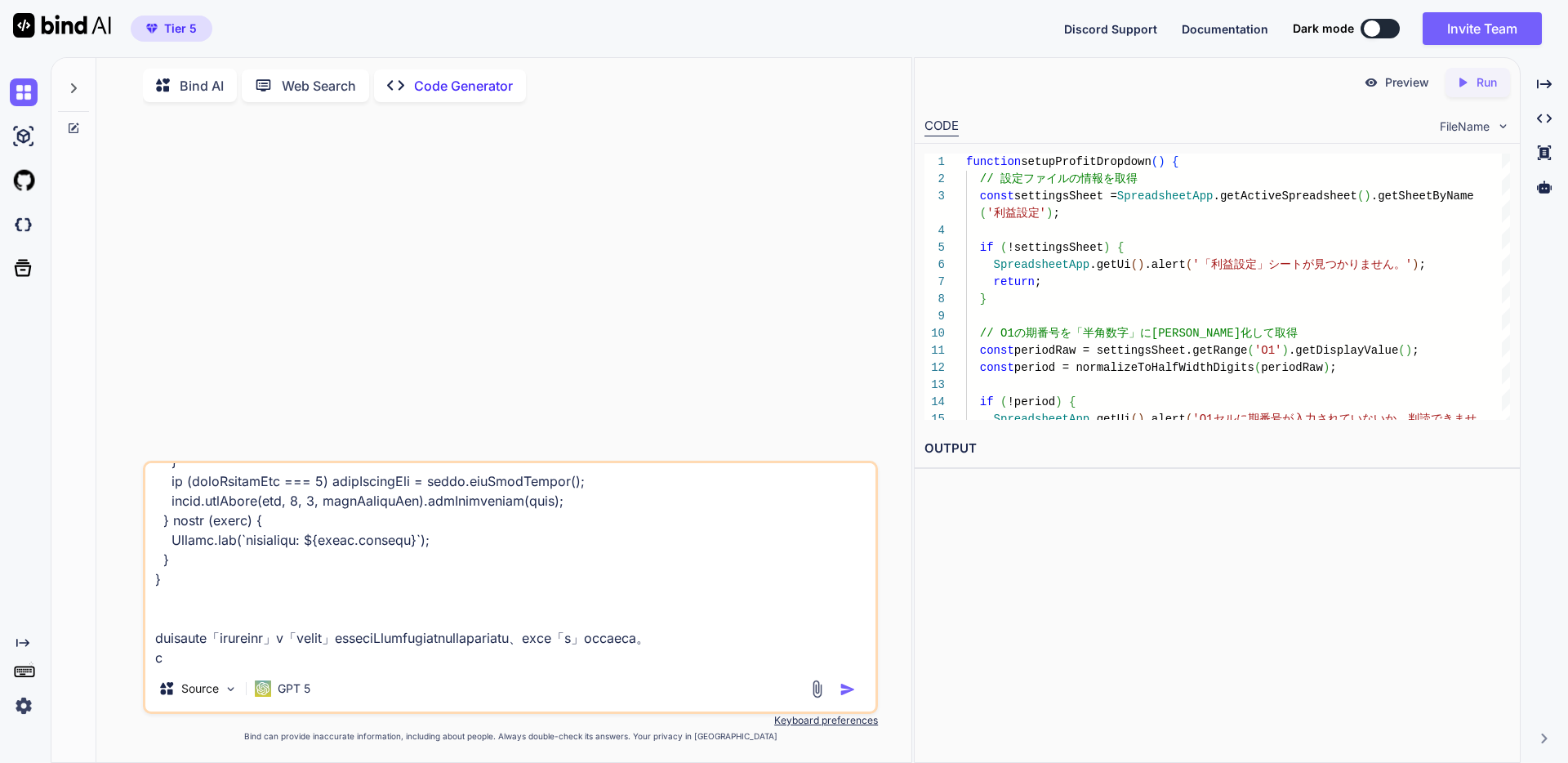
scroll to position [5454, 0]
click at [198, 659] on textarea at bounding box center [510, 565] width 730 height 203
paste textarea "#666666"
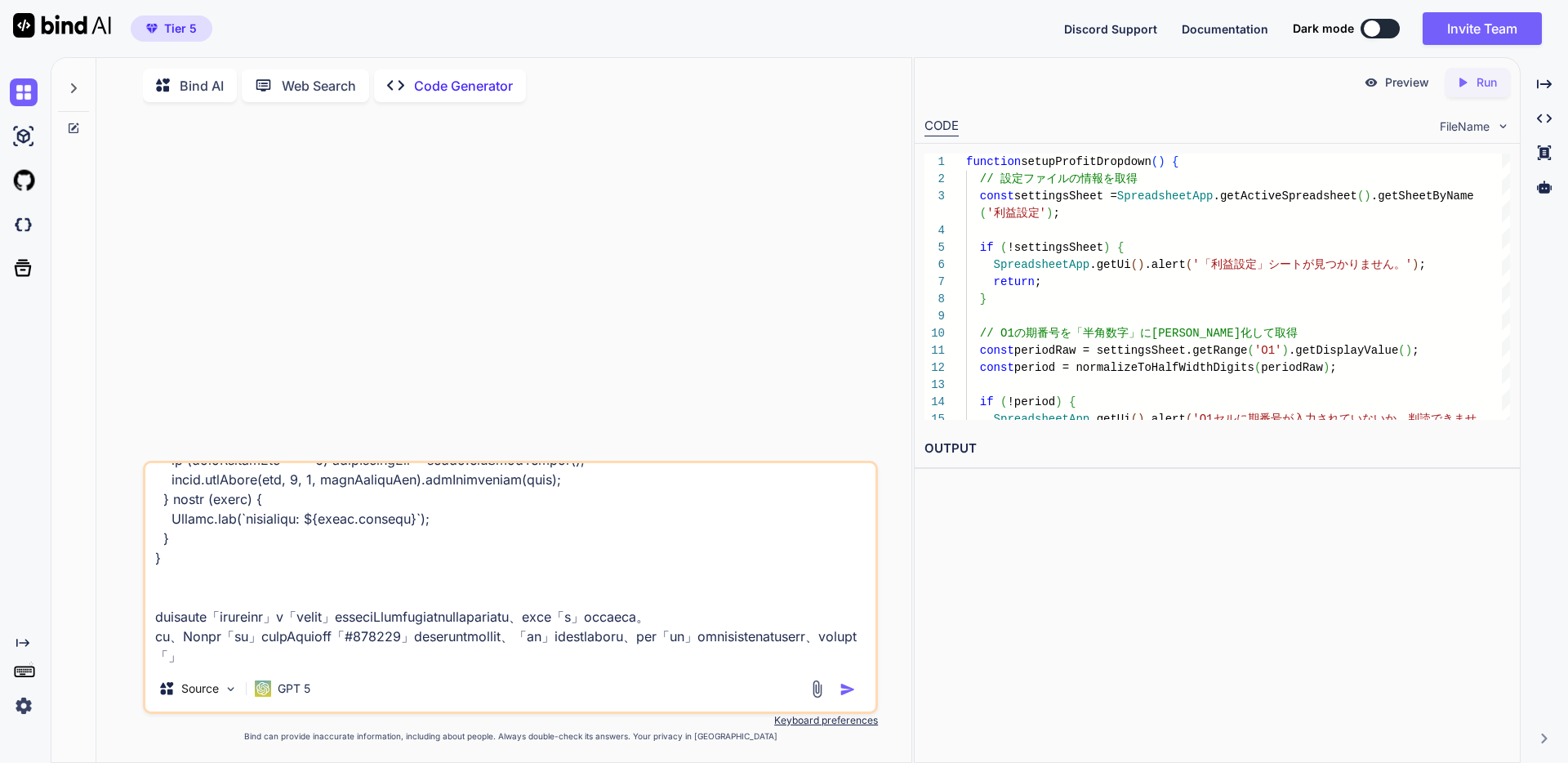
paste textarea "#666666"
click at [362, 653] on textarea at bounding box center [510, 565] width 730 height 203
drag, startPoint x: 362, startPoint y: 655, endPoint x: 342, endPoint y: 659, distance: 20.4
click at [342, 659] on textarea at bounding box center [510, 565] width 730 height 203
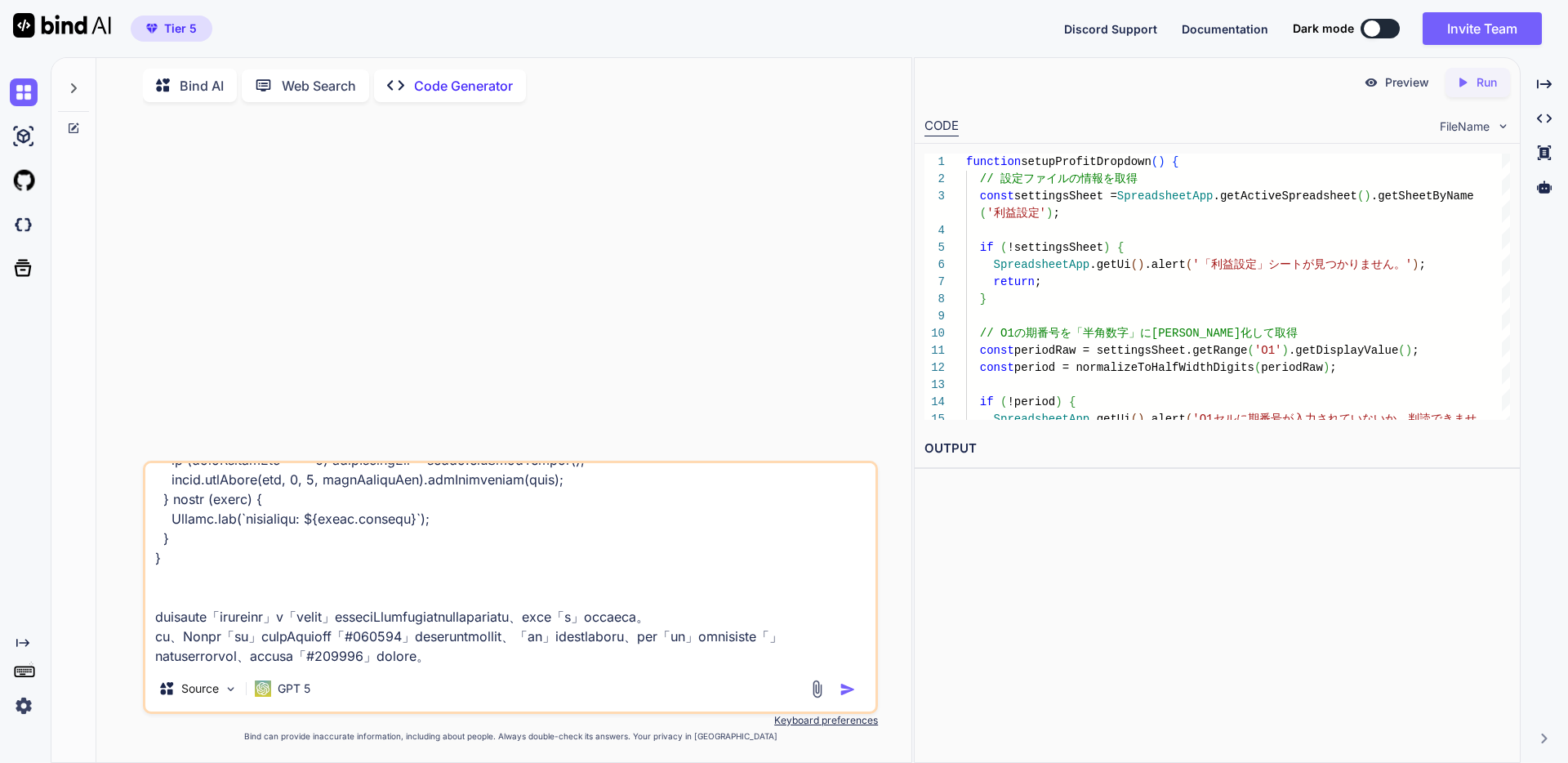
paste textarea "#666666"
type textarea "// ======================================== // loremipsumdolo // ==============…"
click at [846, 687] on img "button" at bounding box center [848, 689] width 16 height 16
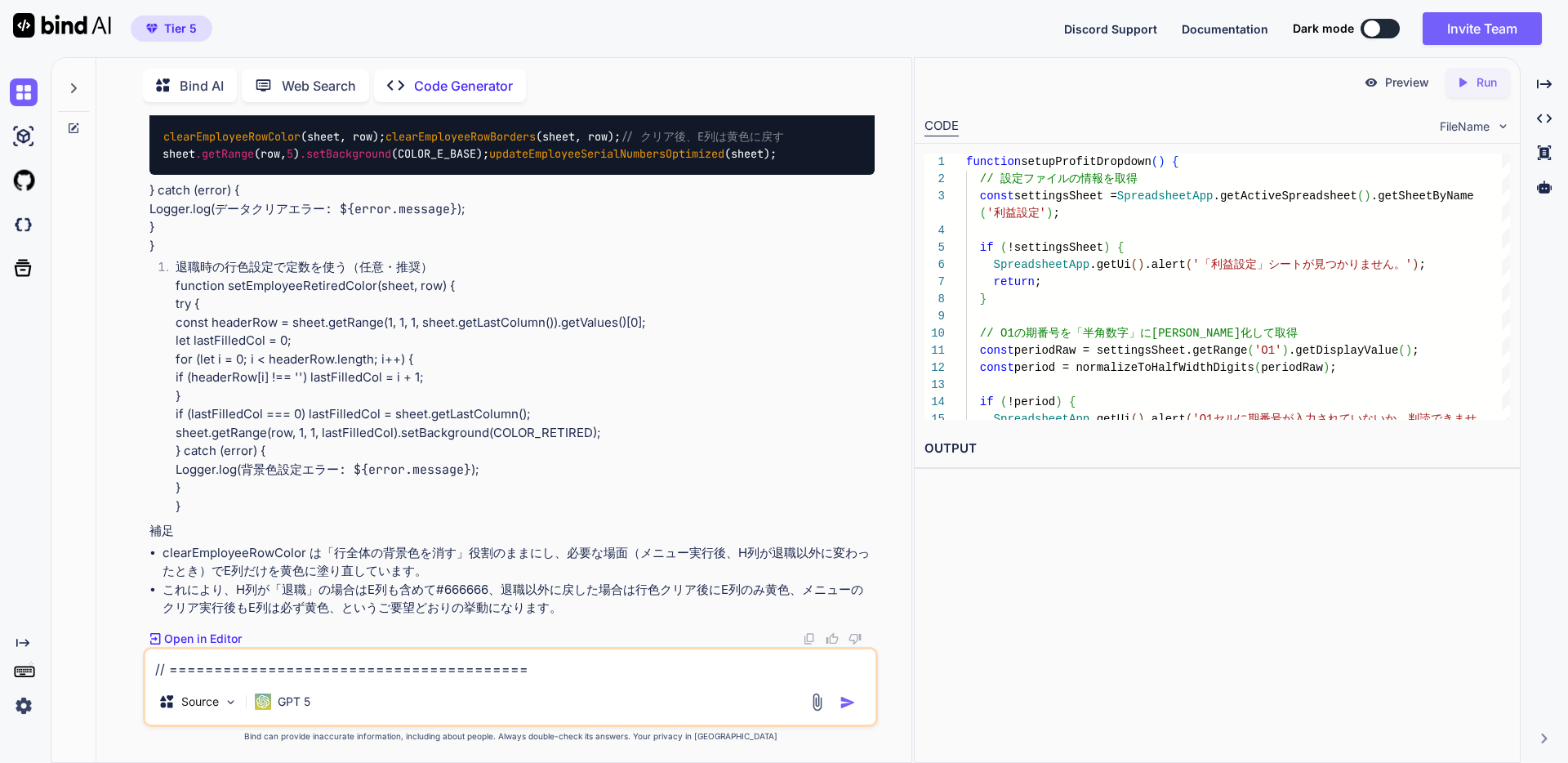
scroll to position [2813, 0]
click at [522, 668] on textarea at bounding box center [510, 664] width 730 height 29
type textarea "貼り付けて使用できるようにコードブロックで出力してください。"
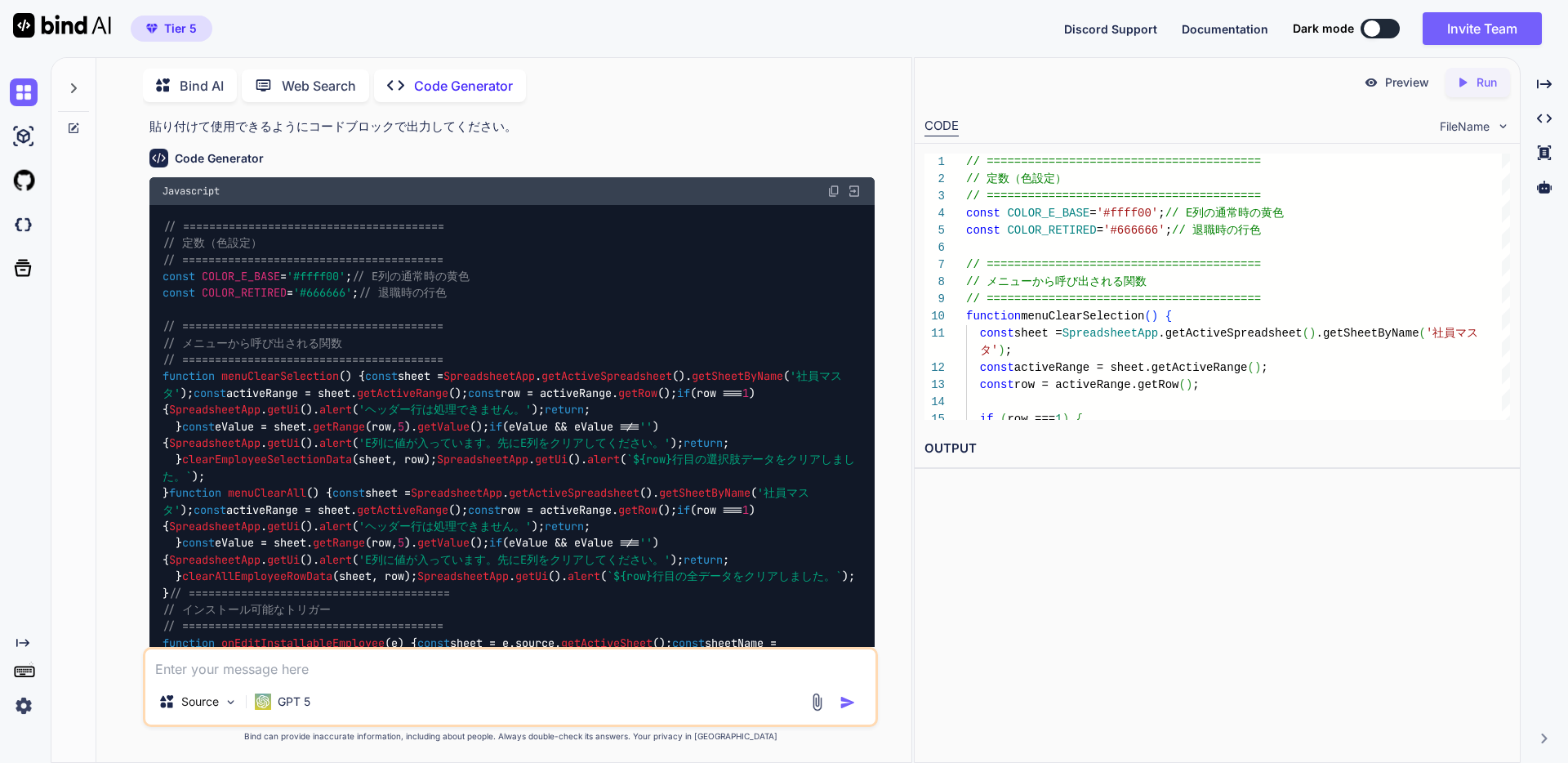
scroll to position [3168, 0]
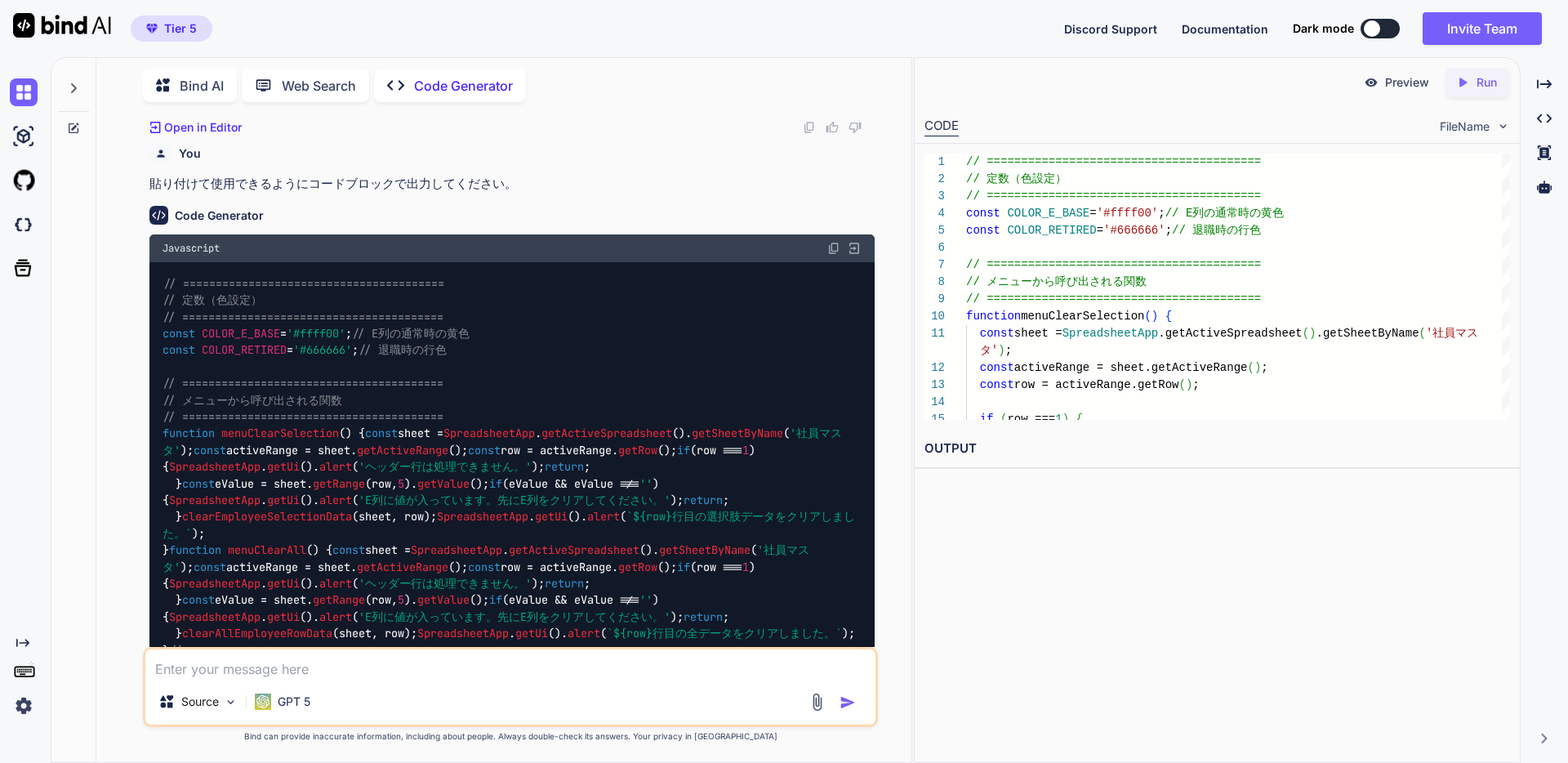
click at [836, 255] on img at bounding box center [833, 247] width 13 height 13
drag, startPoint x: 738, startPoint y: 266, endPoint x: 729, endPoint y: 265, distance: 9.1
